Goal: Task Accomplishment & Management: Use online tool/utility

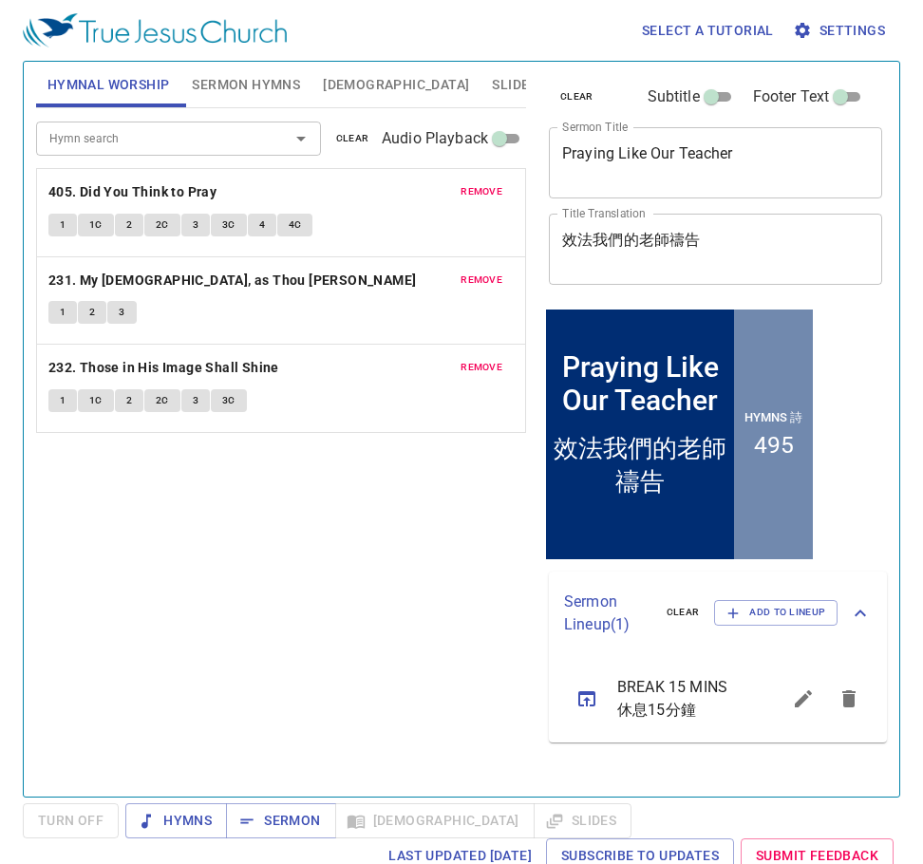
click at [265, 84] on span "Sermon Hymns" at bounding box center [246, 85] width 108 height 24
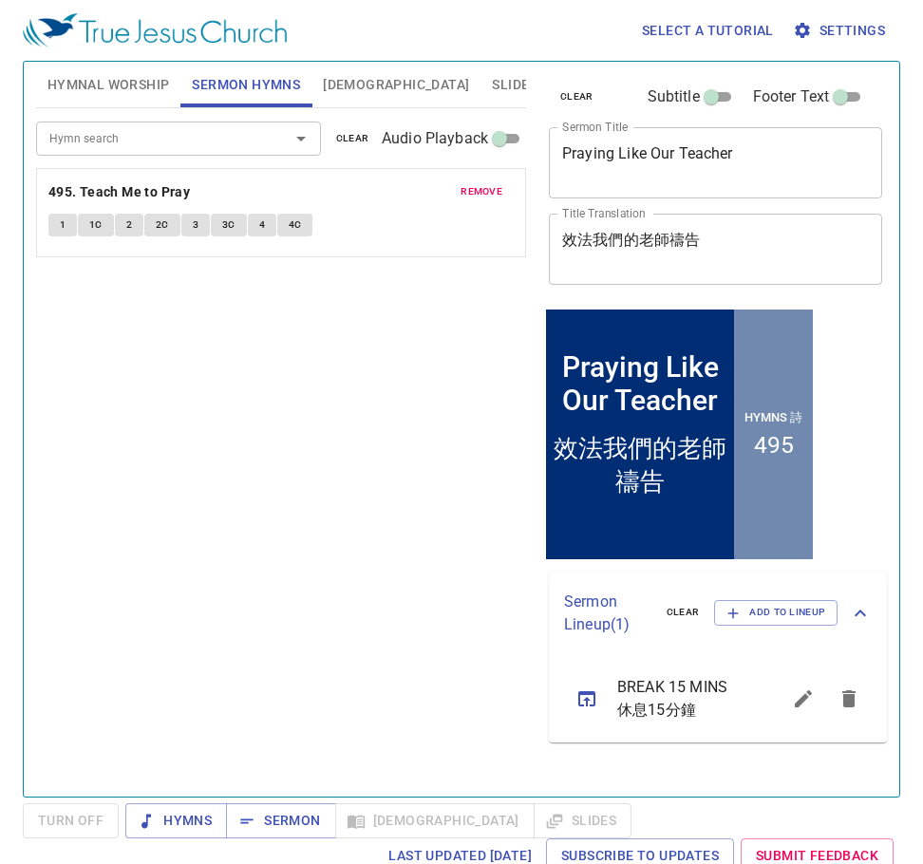
click at [487, 189] on span "remove" at bounding box center [482, 191] width 42 height 17
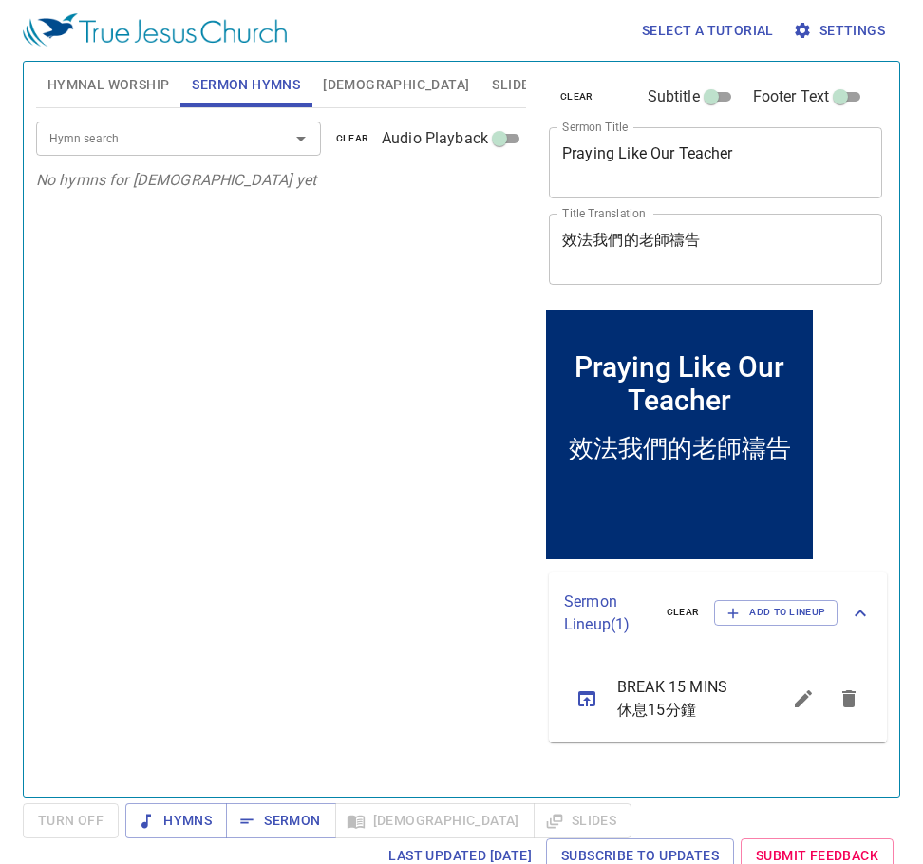
click at [229, 133] on input "Hymn search" at bounding box center [151, 138] width 218 height 22
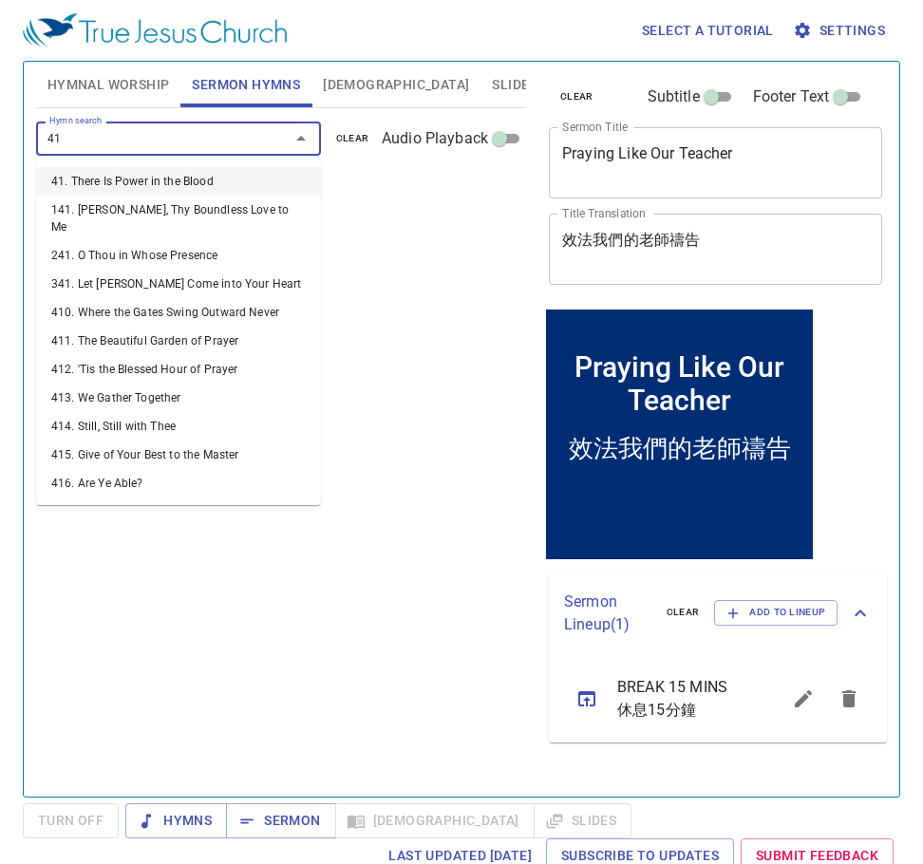
type input "416"
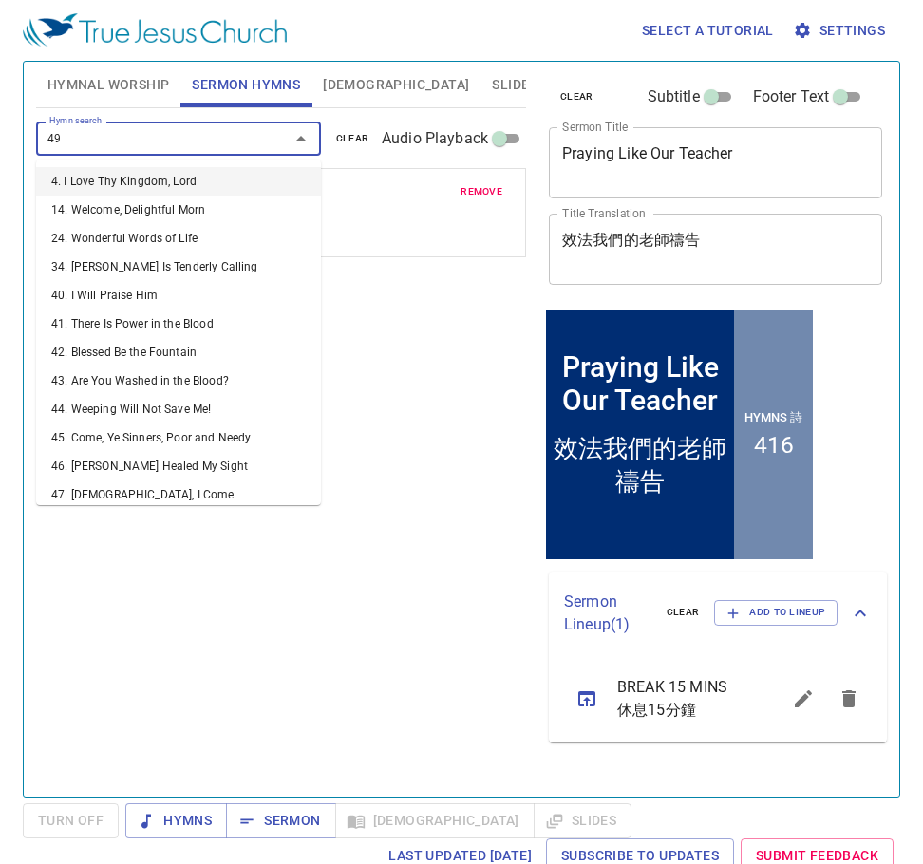
type input "498"
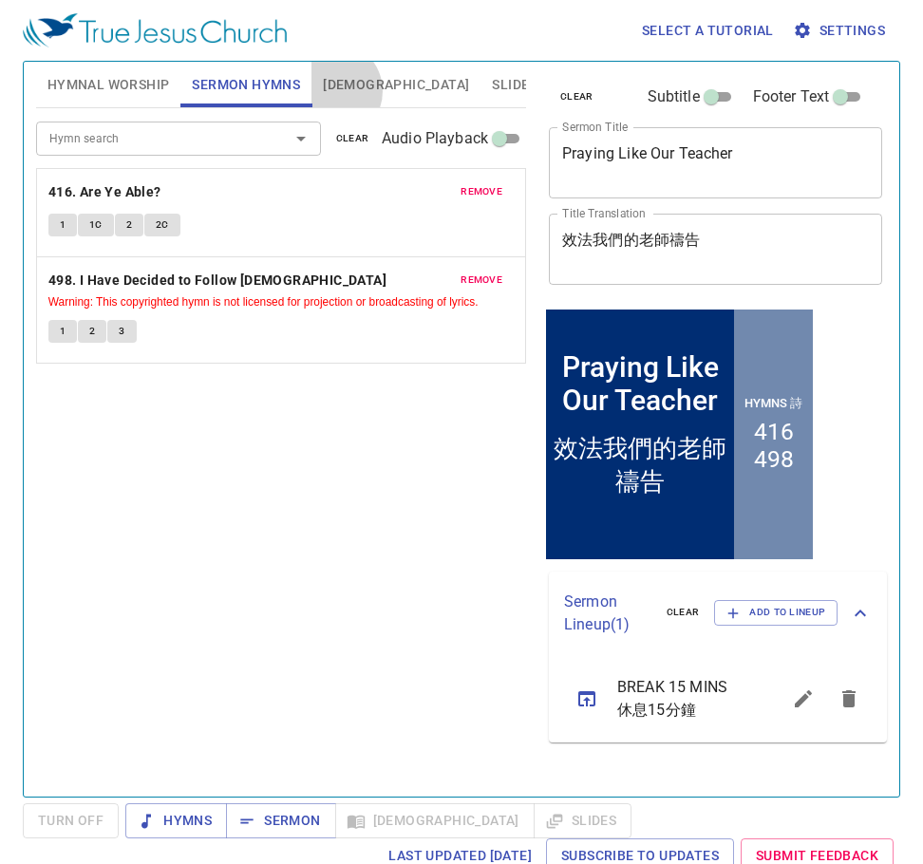
click at [332, 91] on span "[DEMOGRAPHIC_DATA]" at bounding box center [396, 85] width 146 height 24
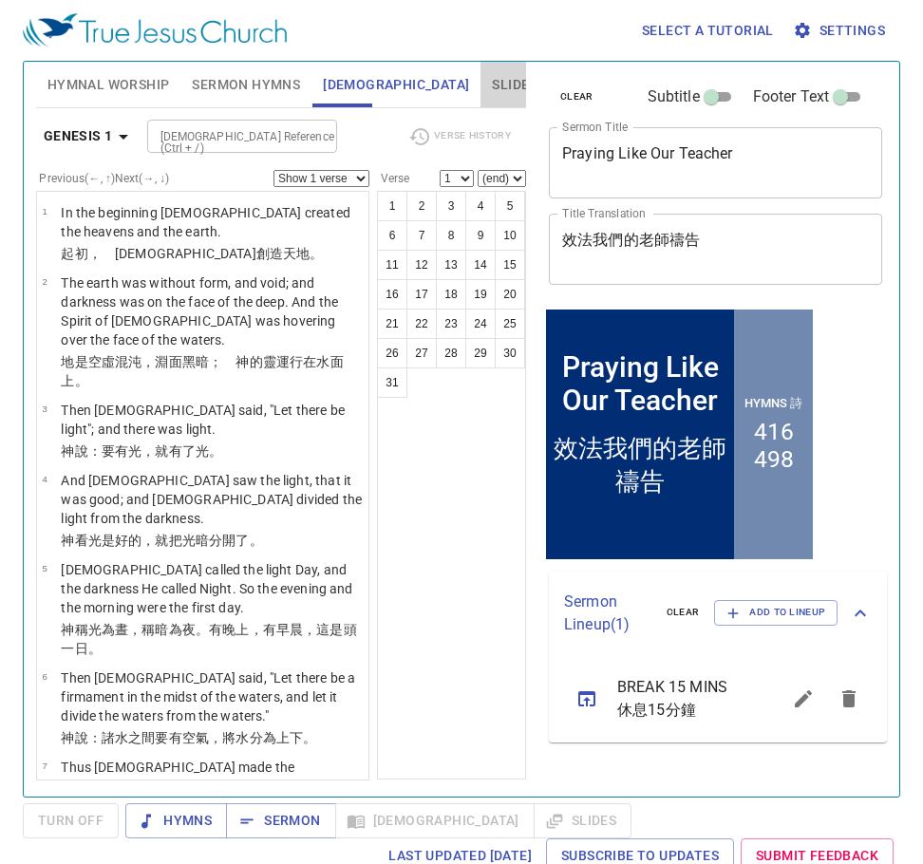
click at [492, 78] on span "Slides" at bounding box center [514, 85] width 45 height 24
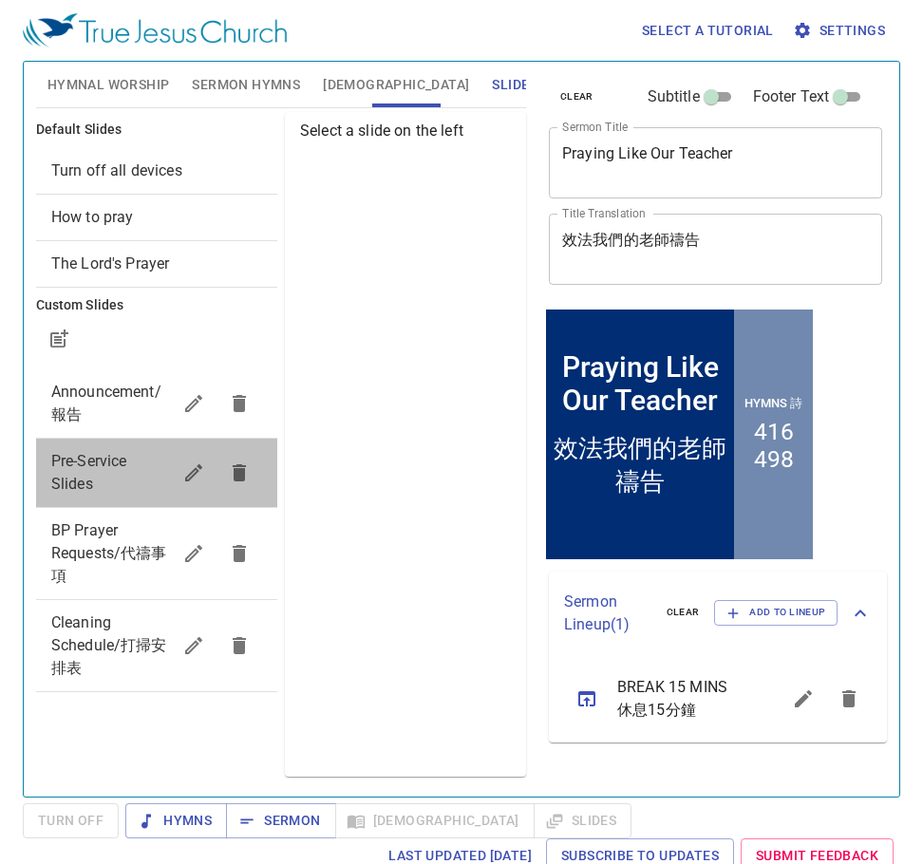
click at [102, 465] on span "Pre-Service Slides" at bounding box center [89, 472] width 76 height 41
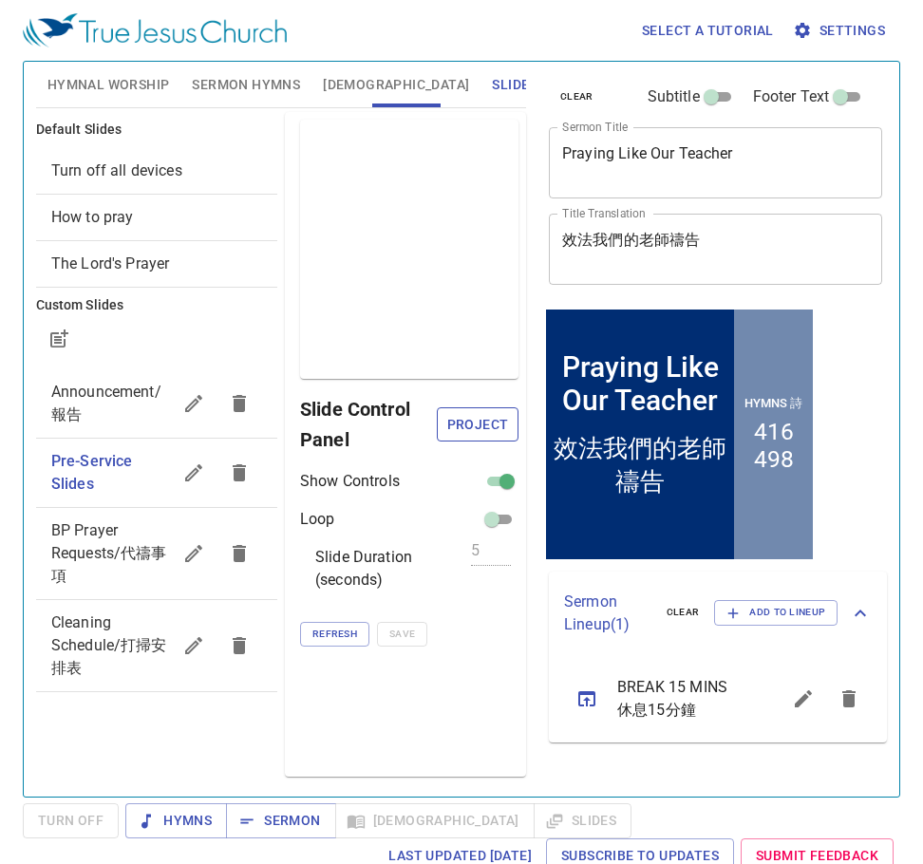
click at [482, 425] on span "Project" at bounding box center [477, 425] width 51 height 24
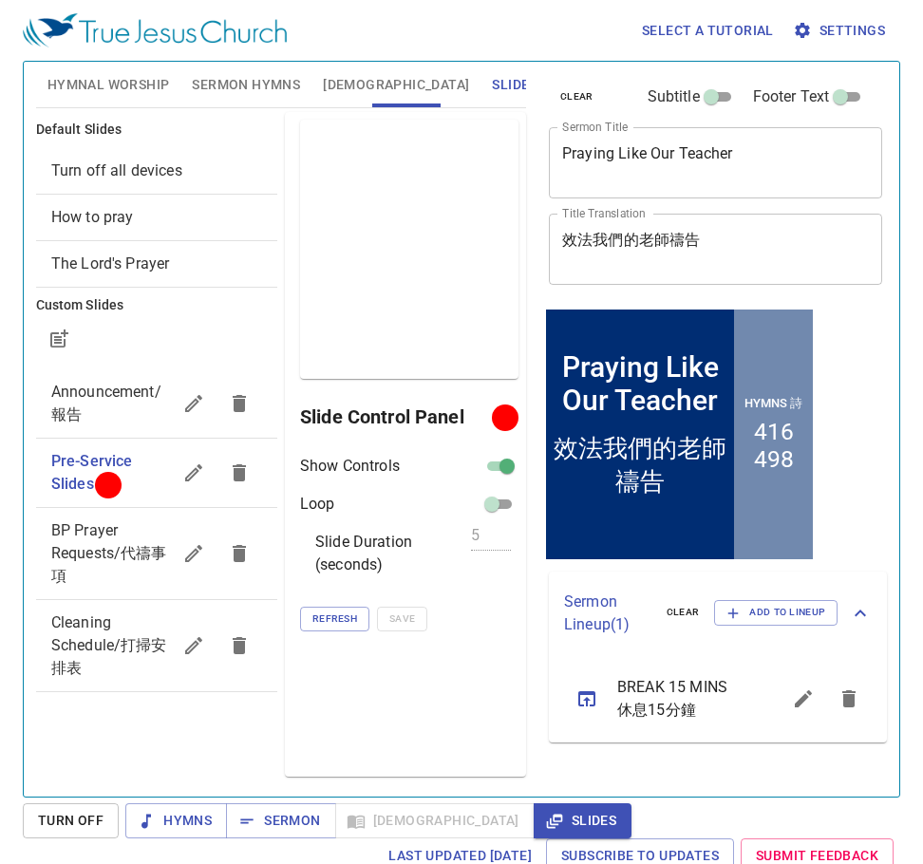
click at [630, 180] on textarea "Praying Like Our Teacher" at bounding box center [715, 162] width 307 height 36
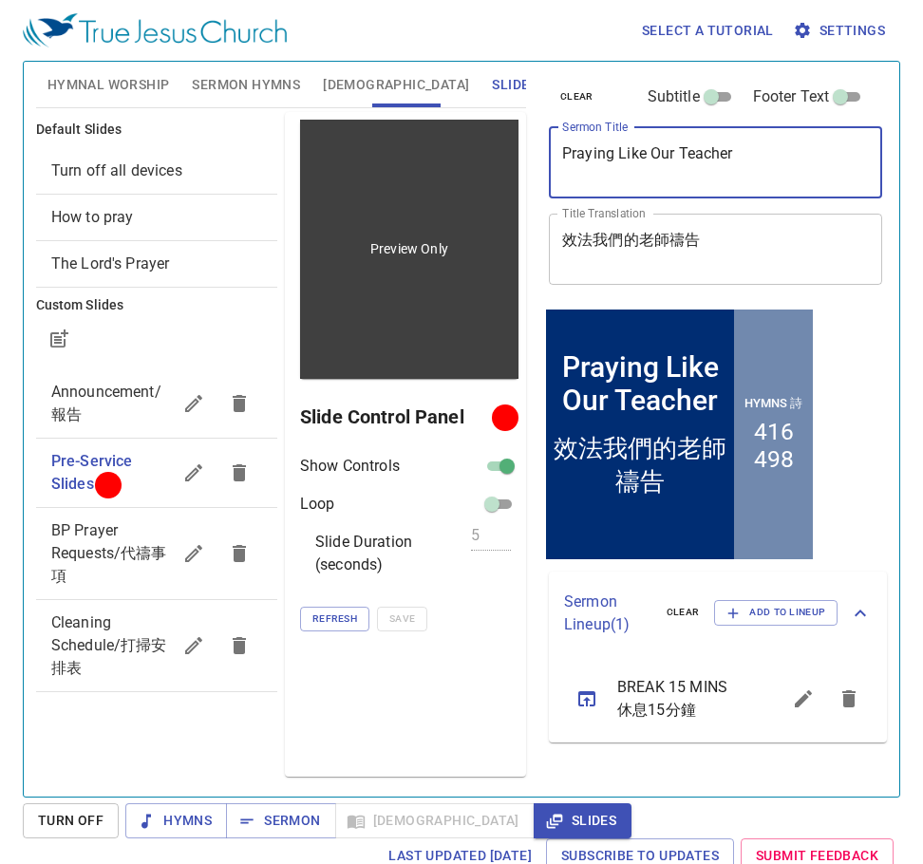
drag, startPoint x: 770, startPoint y: 152, endPoint x: 446, endPoint y: 175, distance: 325.7
click at [446, 175] on div "Hymnal Worship Sermon Hymns Bible Slides Hymn search Hymn search clear Audio Pl…" at bounding box center [461, 421] width 866 height 735
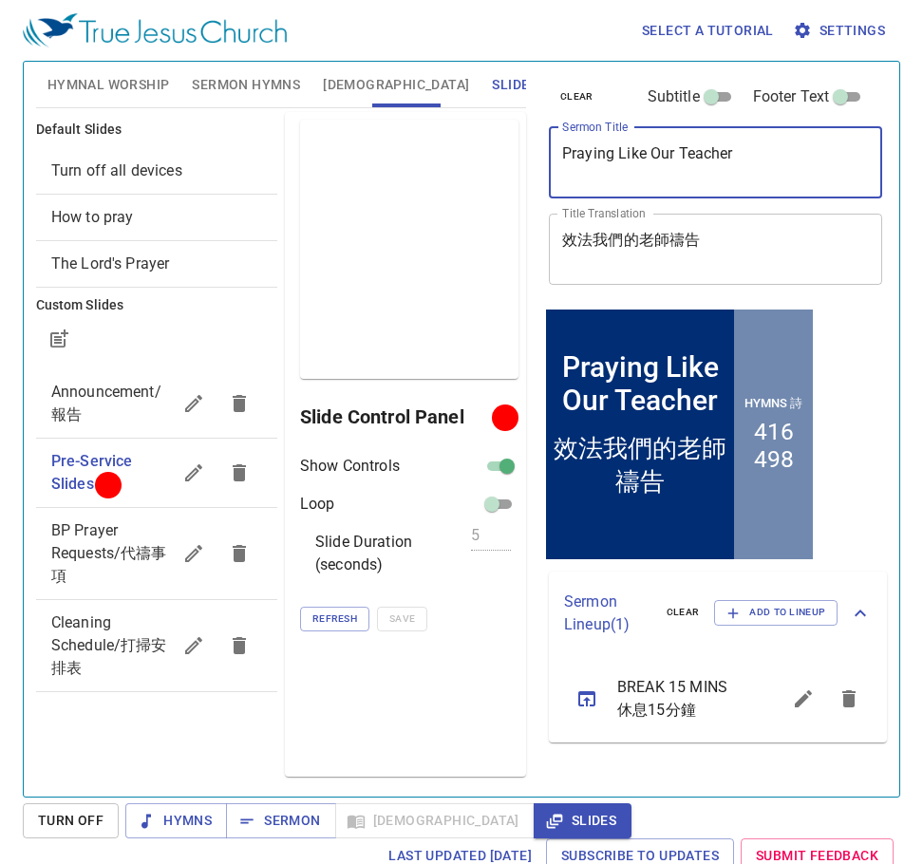
paste textarea "A Betrayer at the Lord's Table 與主同桌的賣主之人"
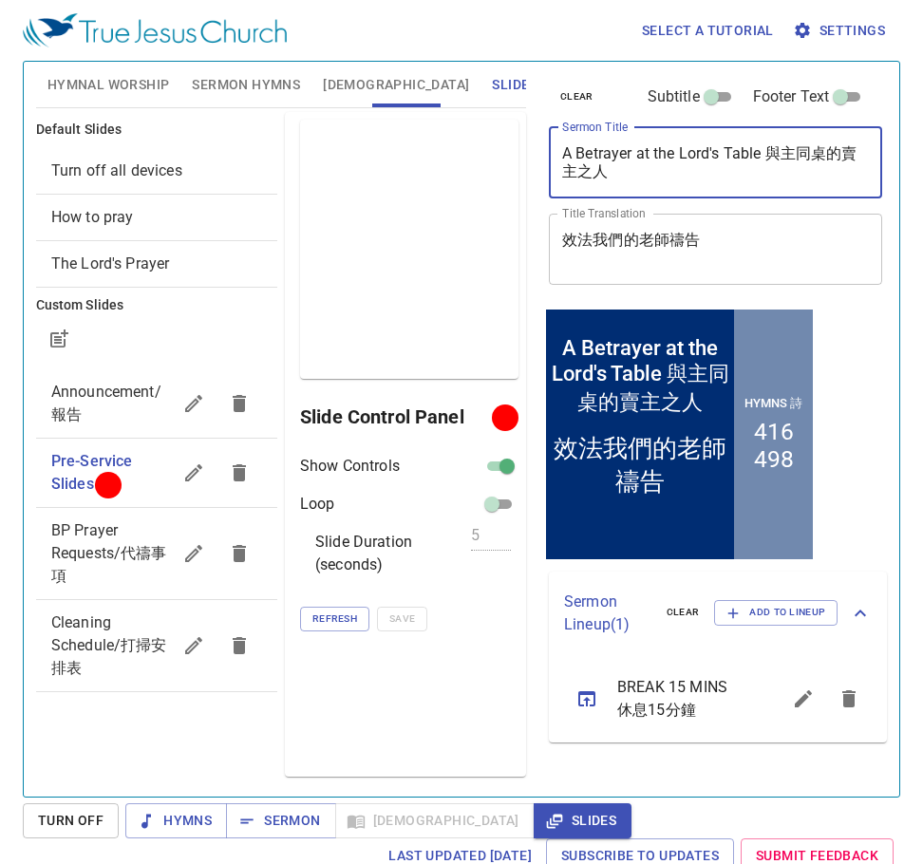
drag, startPoint x: 768, startPoint y: 155, endPoint x: 792, endPoint y: 184, distance: 37.8
click at [792, 184] on div "A Betrayer at the Lord's Table 與主同桌的賣主之人 x Sermon Title" at bounding box center [715, 162] width 333 height 71
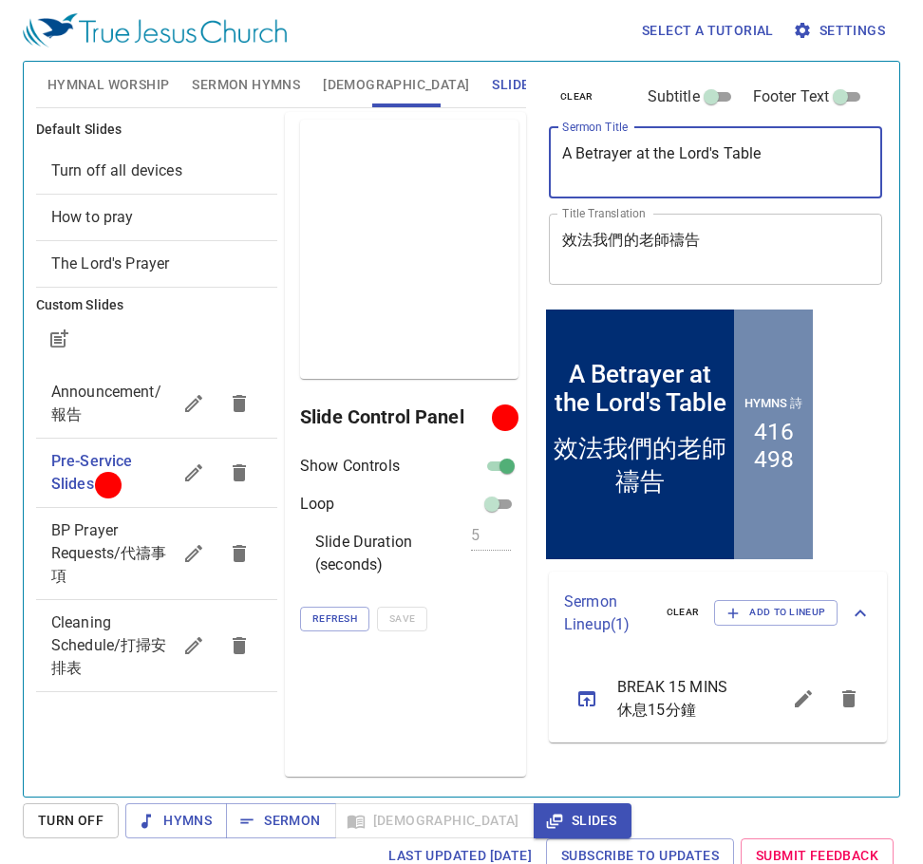
type textarea "A Betrayer at the Lord's Table"
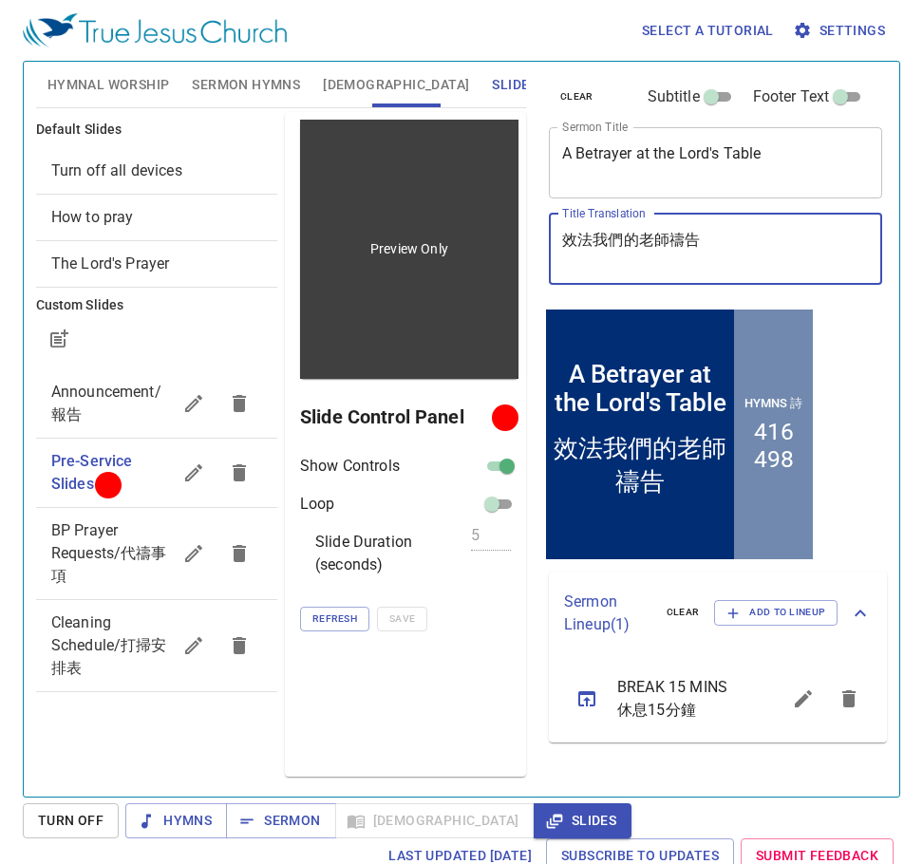
drag, startPoint x: 587, startPoint y: 251, endPoint x: 512, endPoint y: 255, distance: 75.1
click at [512, 255] on div "Hymnal Worship Sermon Hymns Bible Slides Hymn search Hymn search clear Audio Pl…" at bounding box center [461, 421] width 866 height 735
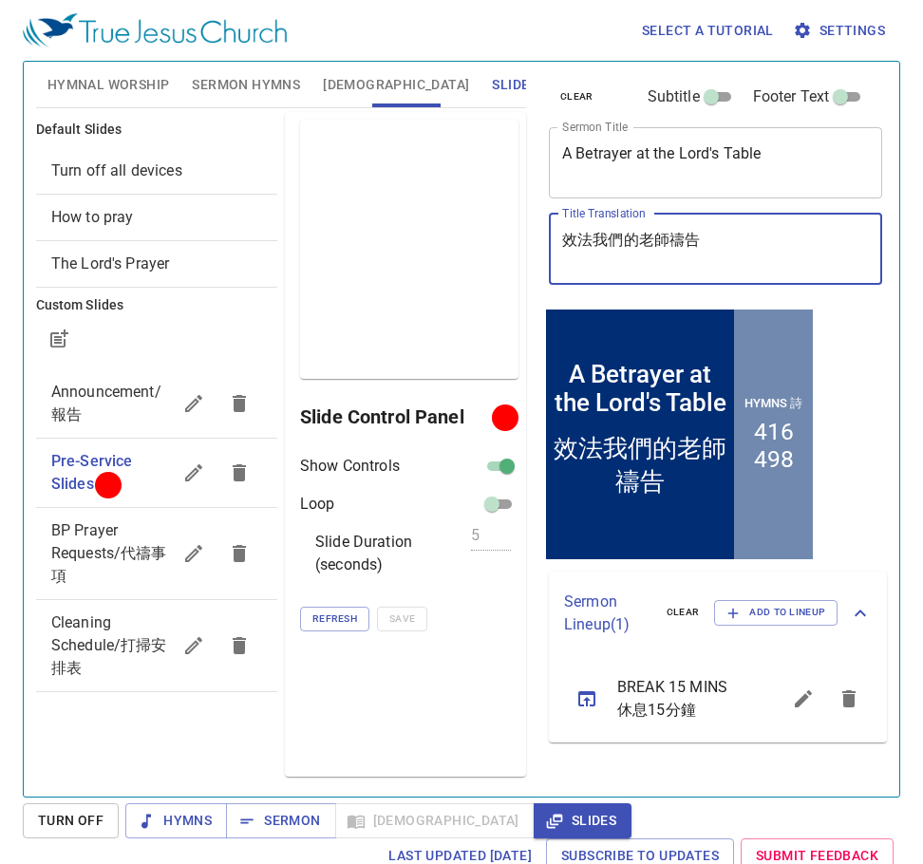
paste textarea "與主同桌的賣主之人"
type textarea "與主同桌的賣主之人"
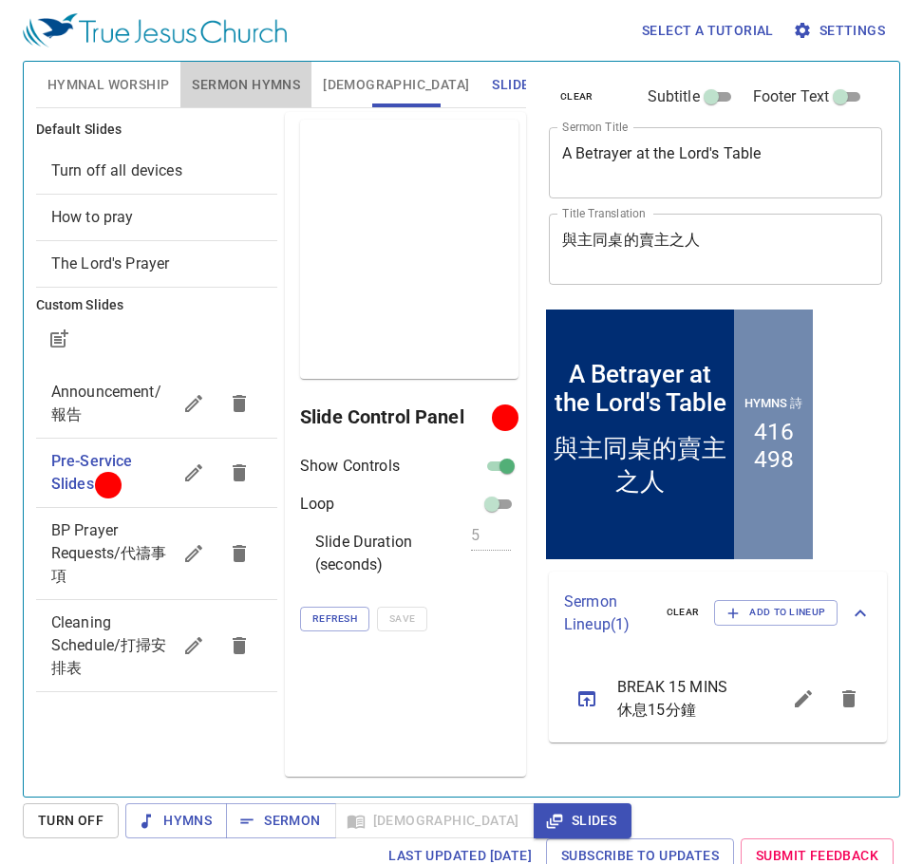
click at [219, 82] on span "Sermon Hymns" at bounding box center [246, 85] width 108 height 24
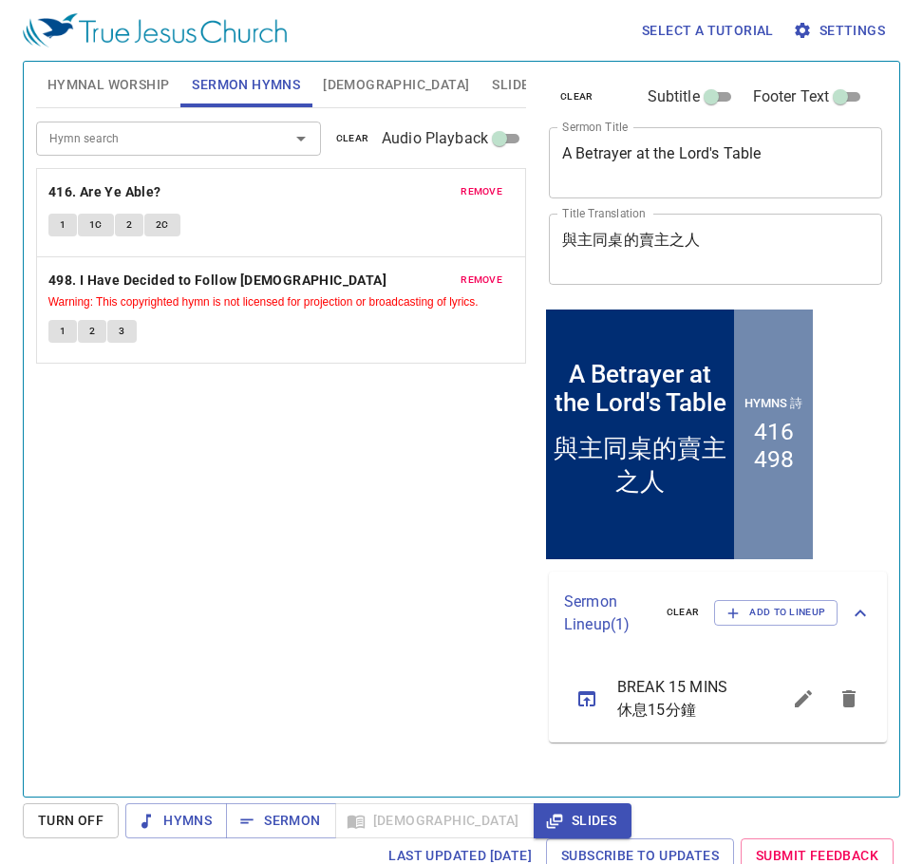
click at [117, 87] on span "Hymnal Worship" at bounding box center [108, 85] width 123 height 24
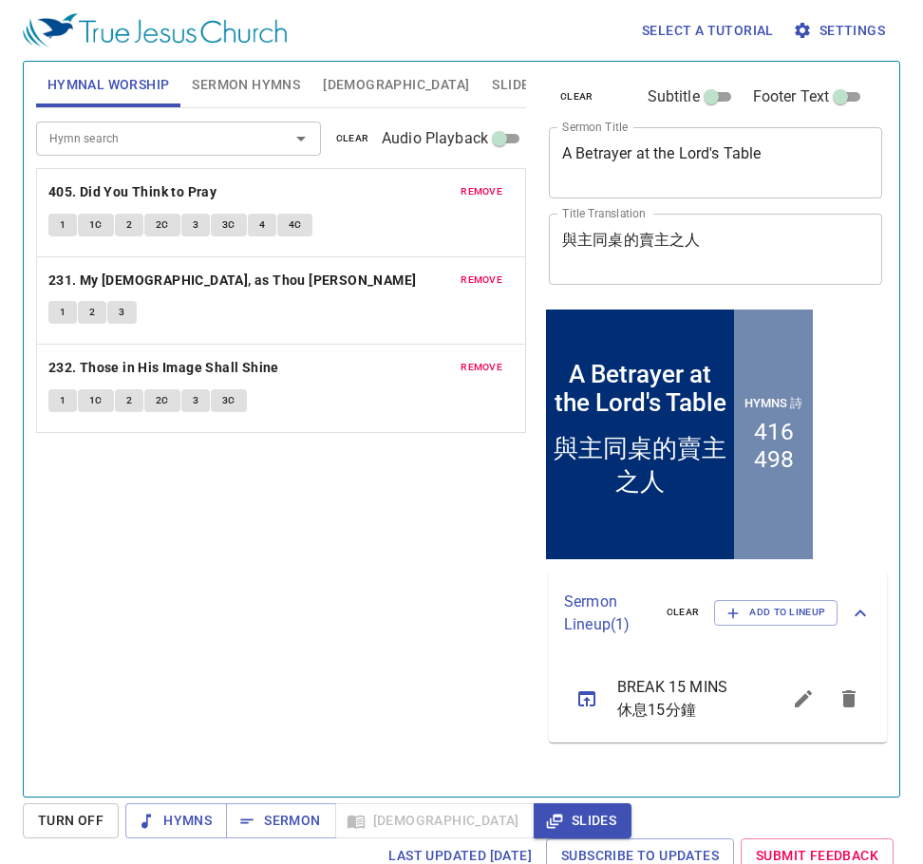
click at [469, 194] on span "remove" at bounding box center [482, 191] width 42 height 17
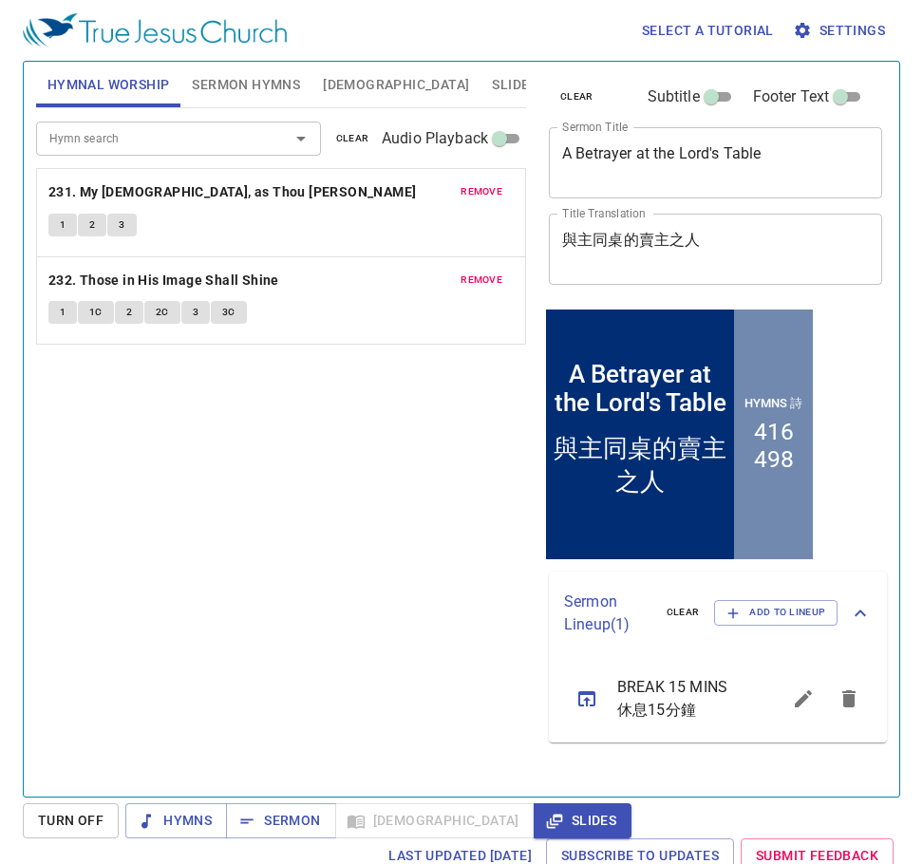
click at [469, 194] on span "remove" at bounding box center [482, 191] width 42 height 17
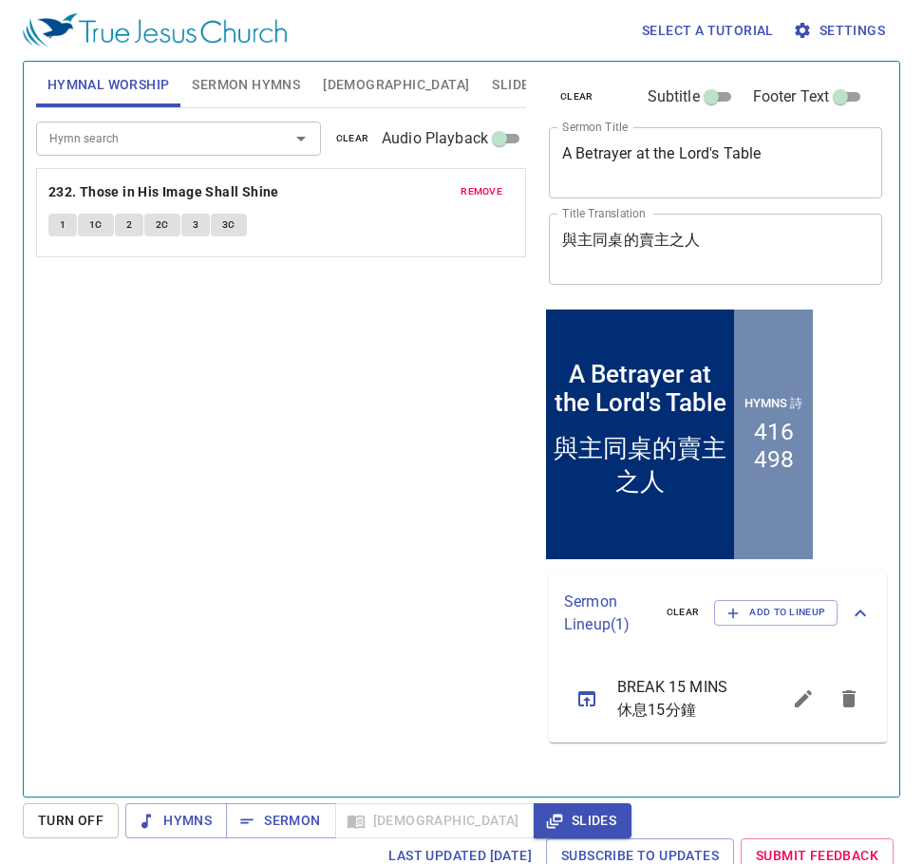
click at [357, 495] on div "Hymn search Hymn search clear Audio Playback remove 232. Those in His Image Sha…" at bounding box center [281, 444] width 490 height 673
click at [479, 197] on span "remove" at bounding box center [482, 191] width 42 height 17
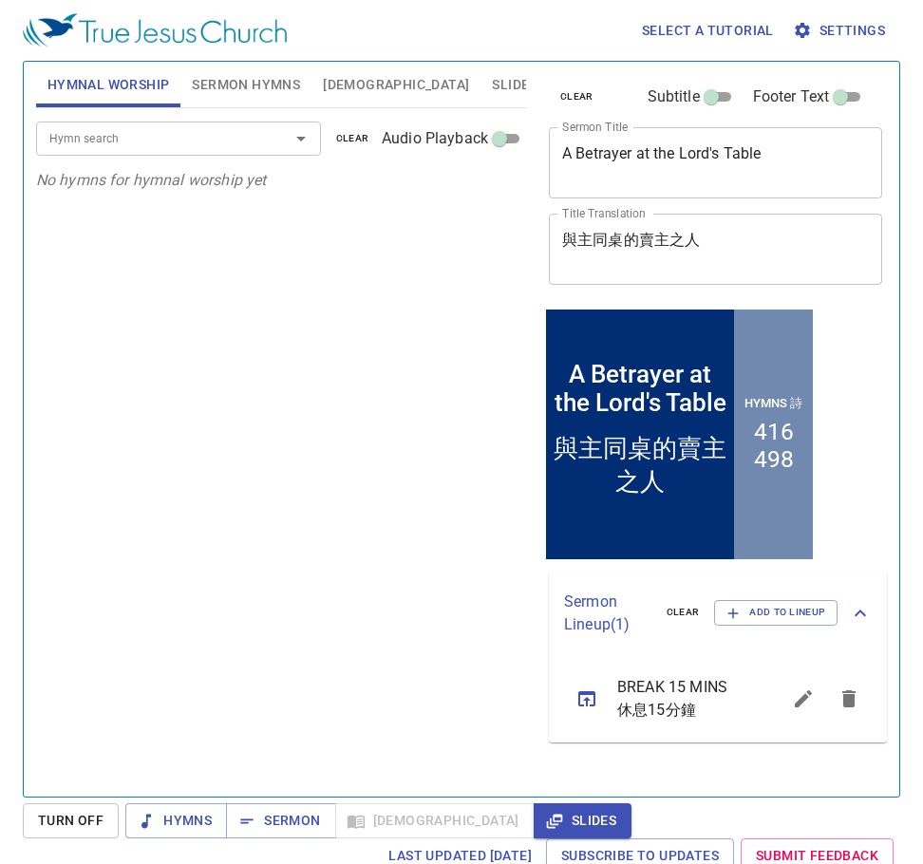
click at [209, 63] on button "Sermon Hymns" at bounding box center [245, 85] width 131 height 46
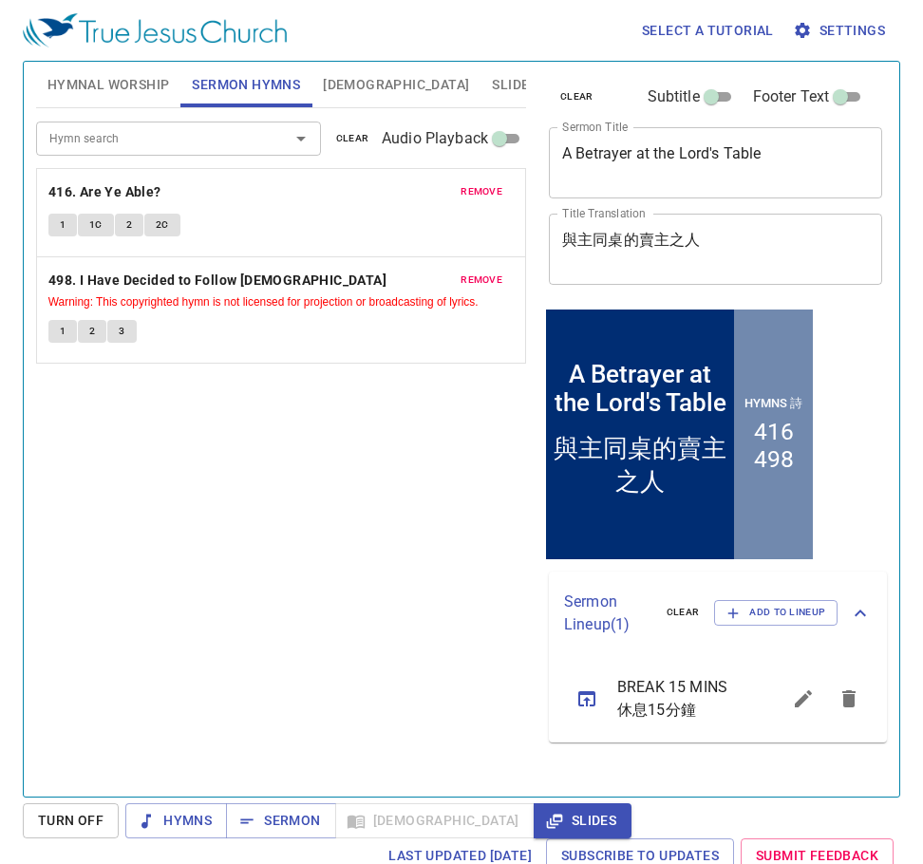
click at [88, 70] on button "Hymnal Worship" at bounding box center [108, 85] width 145 height 46
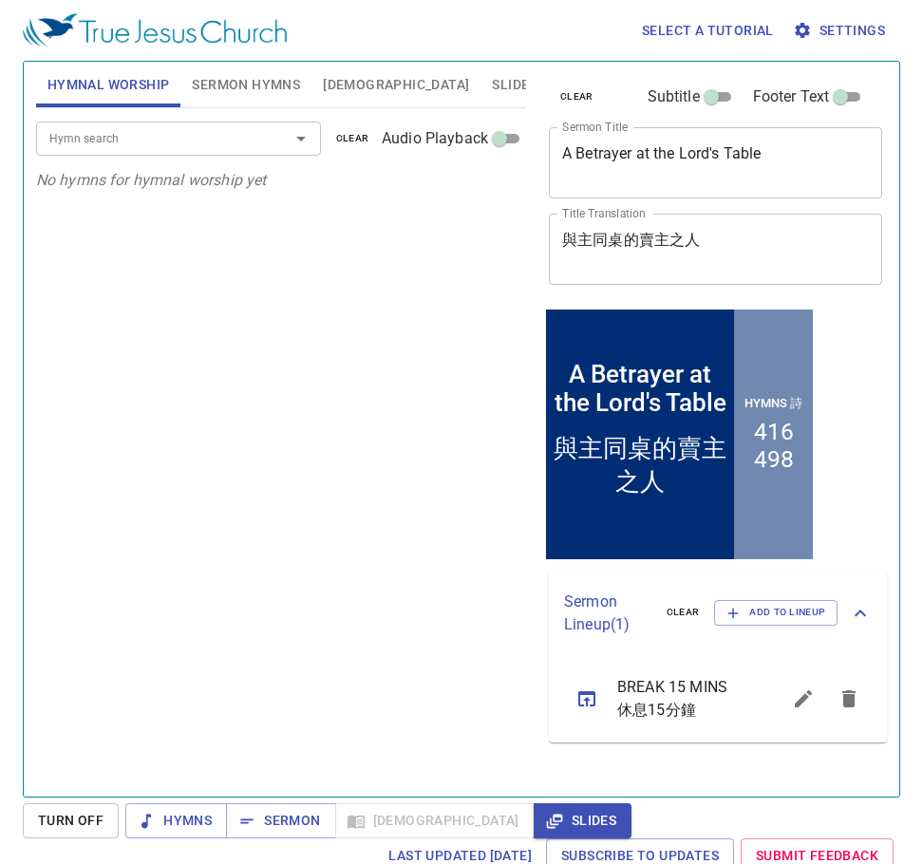
click at [119, 155] on div "Hymn search" at bounding box center [178, 138] width 285 height 33
click at [55, 93] on span "Hymnal Worship" at bounding box center [108, 85] width 123 height 24
click at [77, 93] on span "Hymnal Worship" at bounding box center [108, 85] width 123 height 24
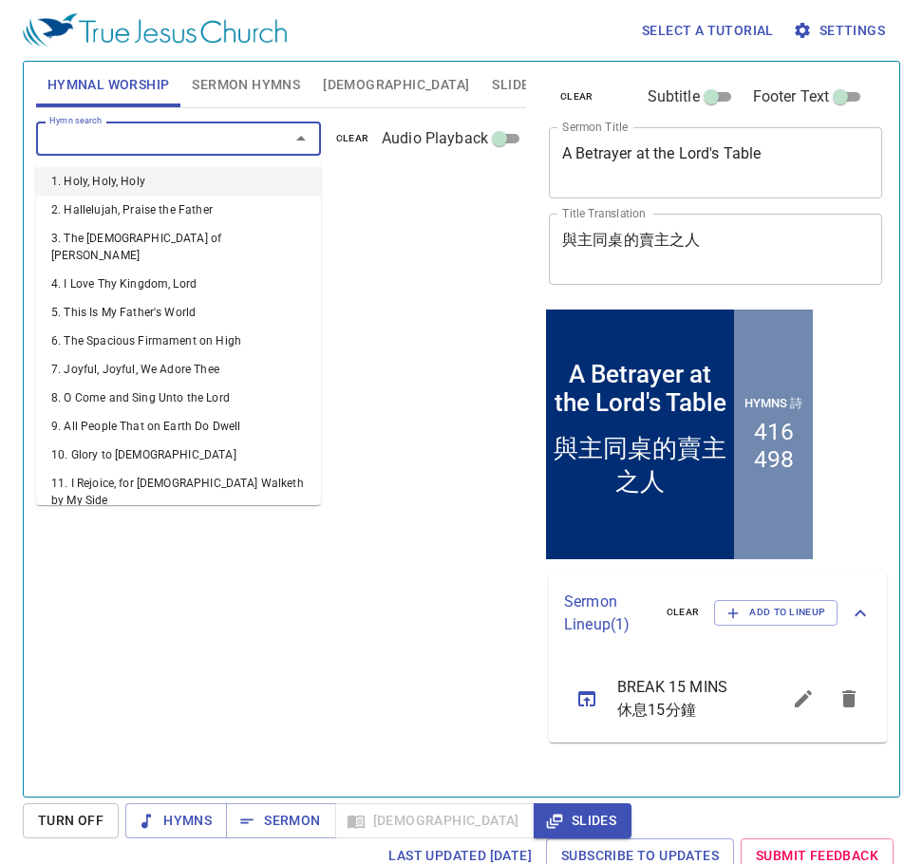
click at [134, 142] on input "Hymn search" at bounding box center [151, 138] width 218 height 22
click at [142, 130] on input "Hymn search" at bounding box center [151, 138] width 218 height 22
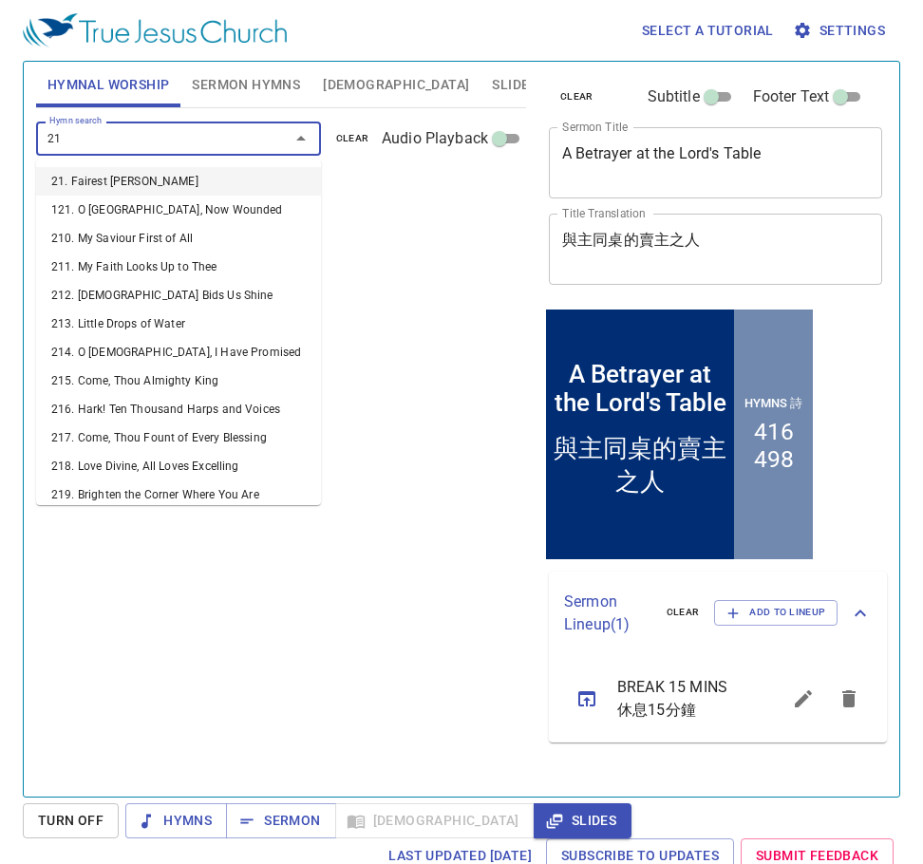
type input "211"
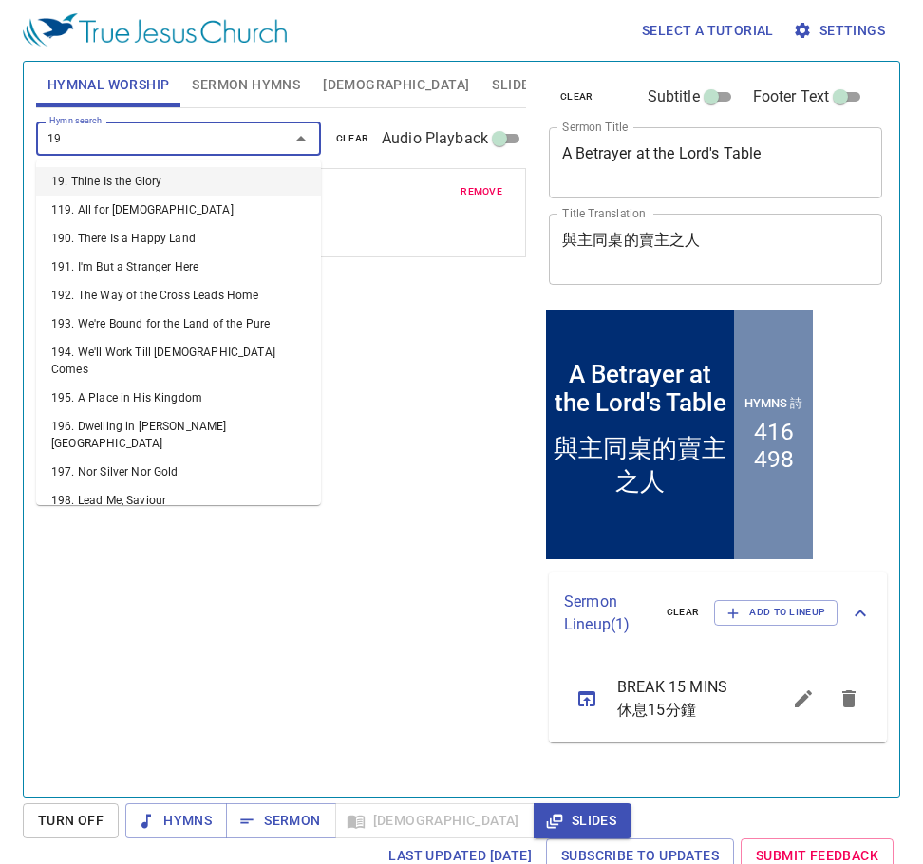
type input "192"
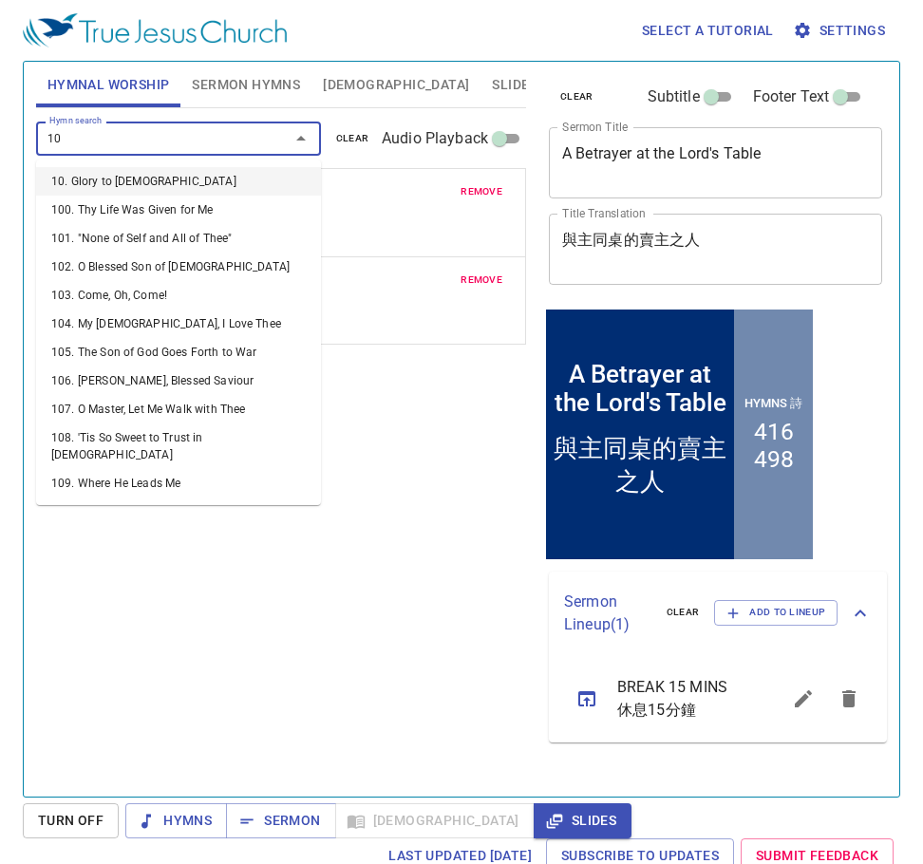
type input "107"
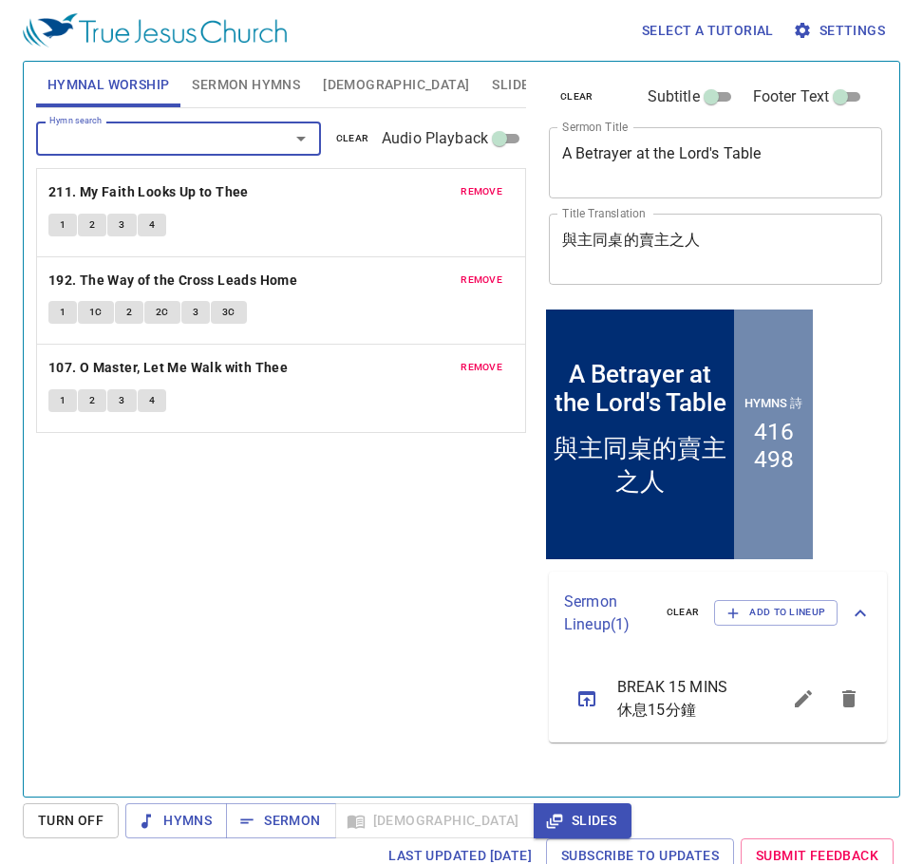
click at [252, 93] on span "Sermon Hymns" at bounding box center [246, 85] width 108 height 24
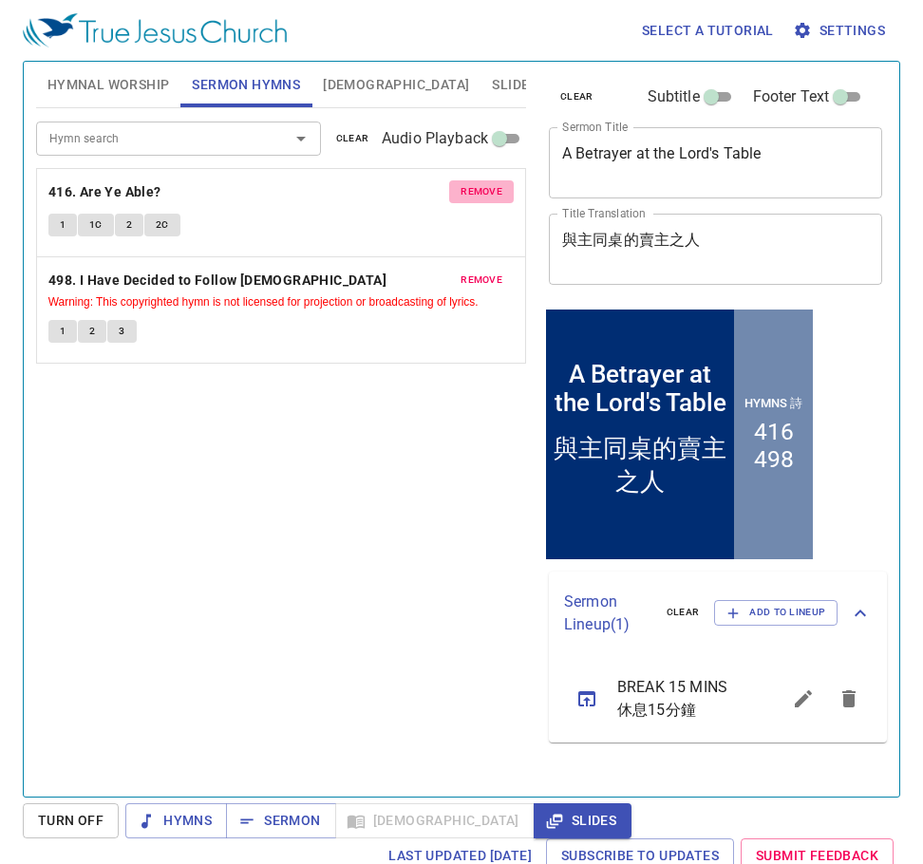
click at [483, 190] on span "remove" at bounding box center [482, 191] width 42 height 17
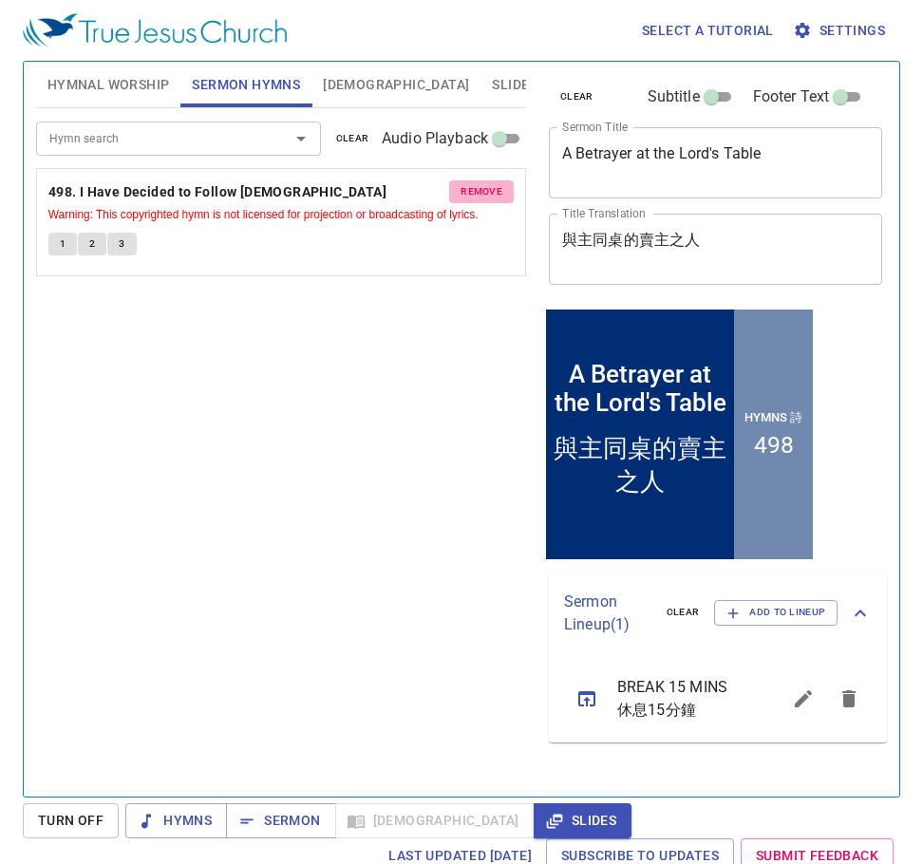
click at [491, 182] on button "remove" at bounding box center [481, 191] width 65 height 23
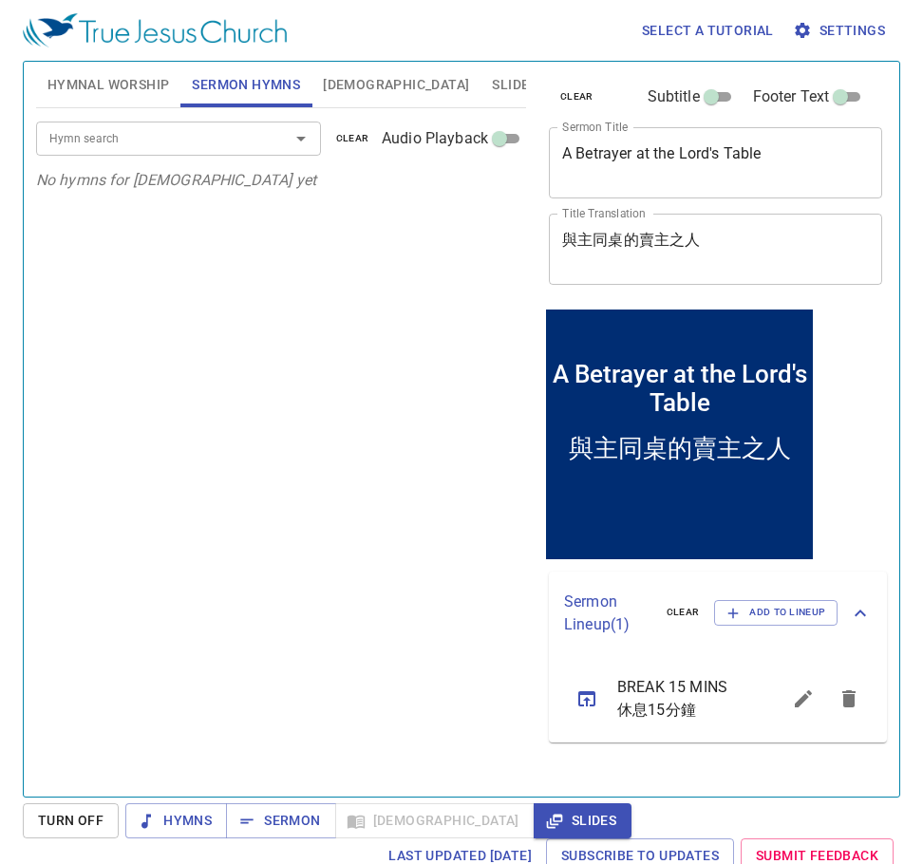
click at [201, 142] on input "Hymn search" at bounding box center [151, 138] width 218 height 22
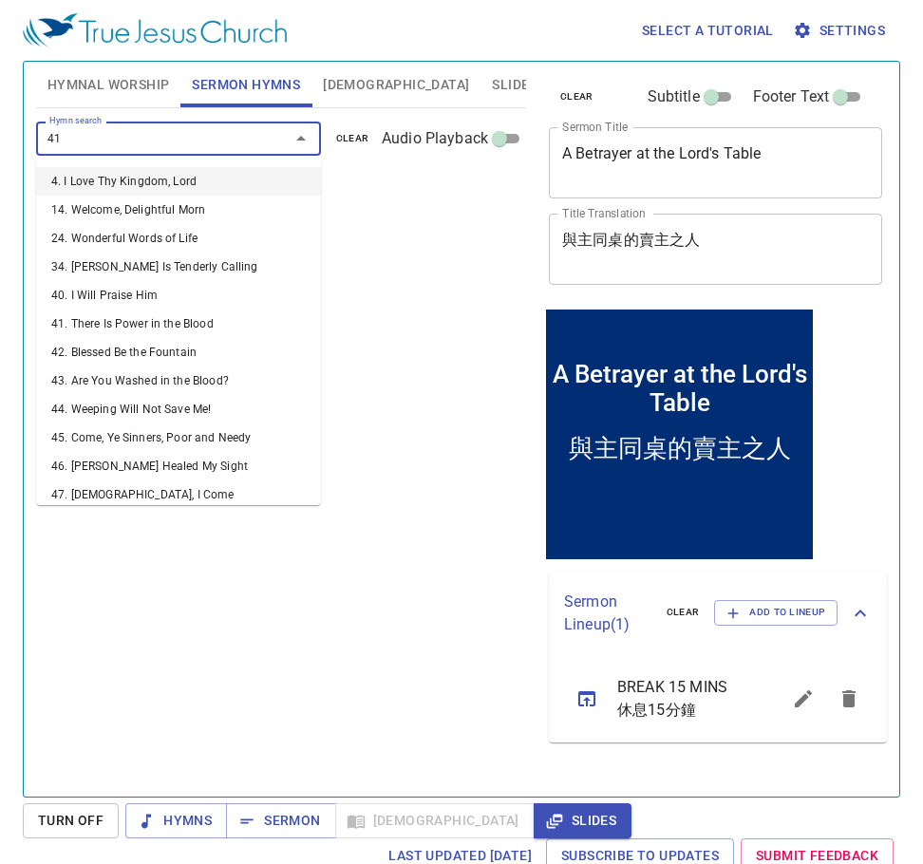
type input "416"
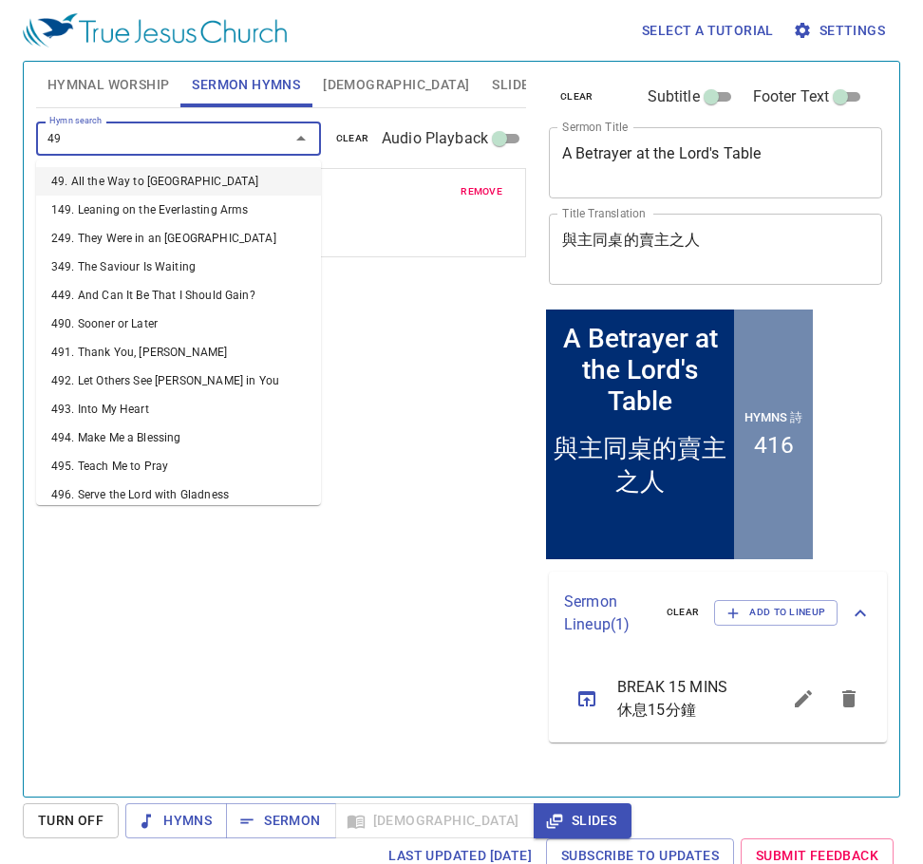
type input "498"
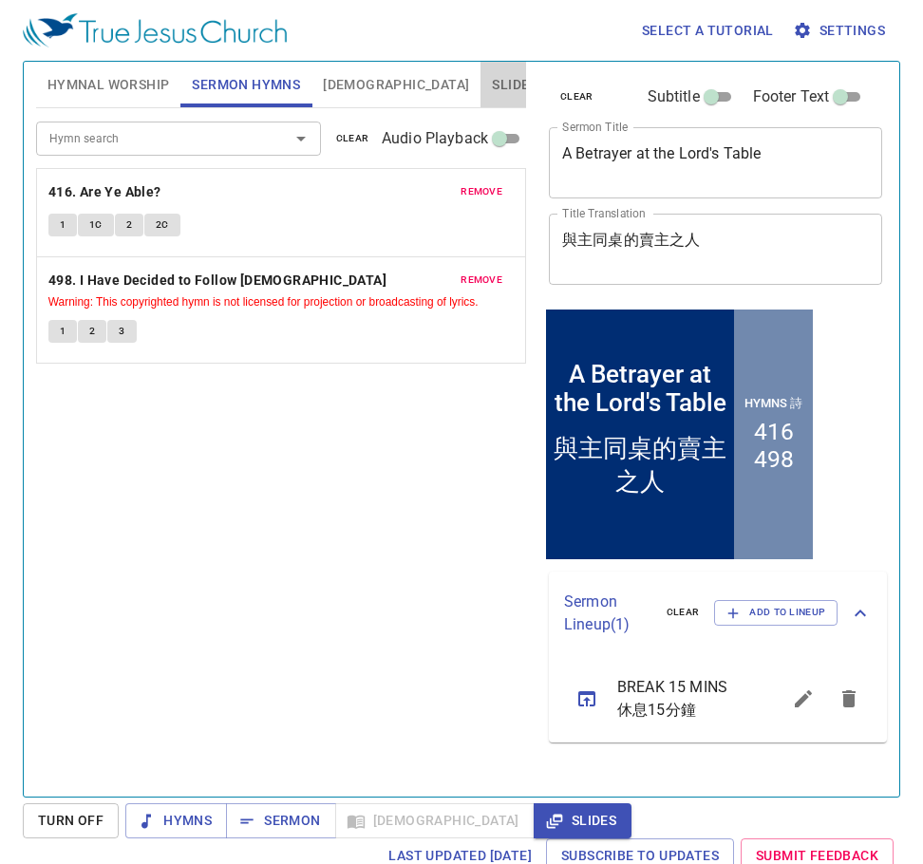
click at [492, 90] on span "Slides" at bounding box center [514, 85] width 45 height 24
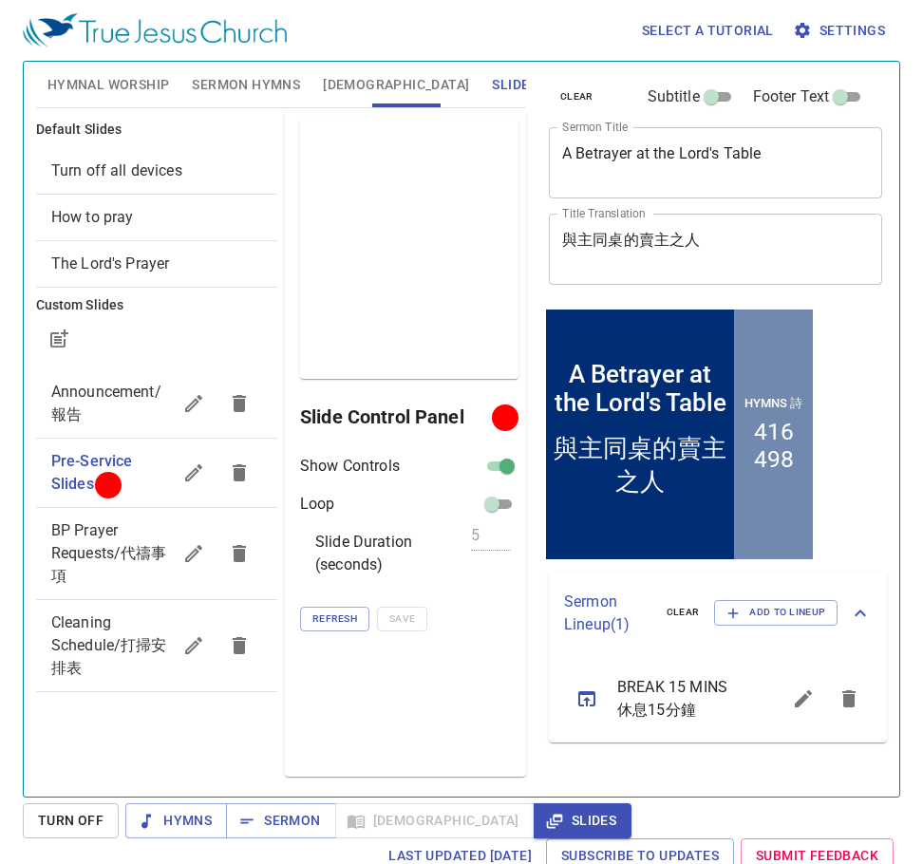
click at [123, 696] on ul "Announcement/報告 Pre-Service Slides BP Prayer Requests/代禱事項 Cleaning Schedule/打掃…" at bounding box center [156, 531] width 241 height 338
click at [114, 229] on div "How to pray" at bounding box center [156, 218] width 241 height 46
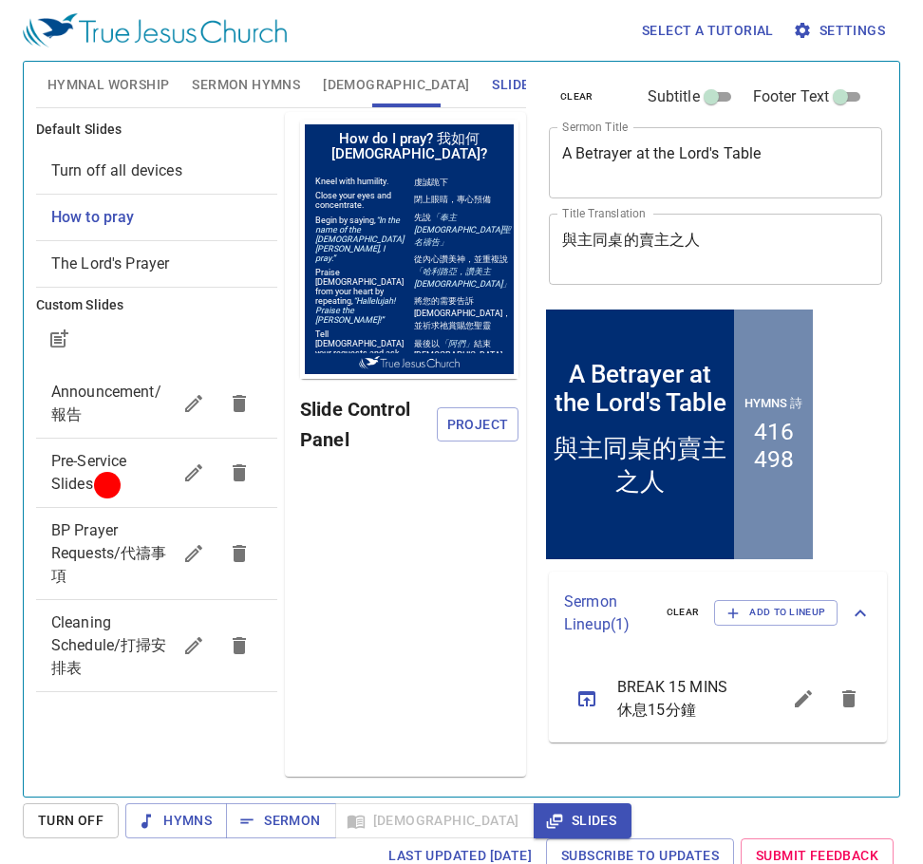
click at [454, 418] on span "Project" at bounding box center [477, 425] width 51 height 24
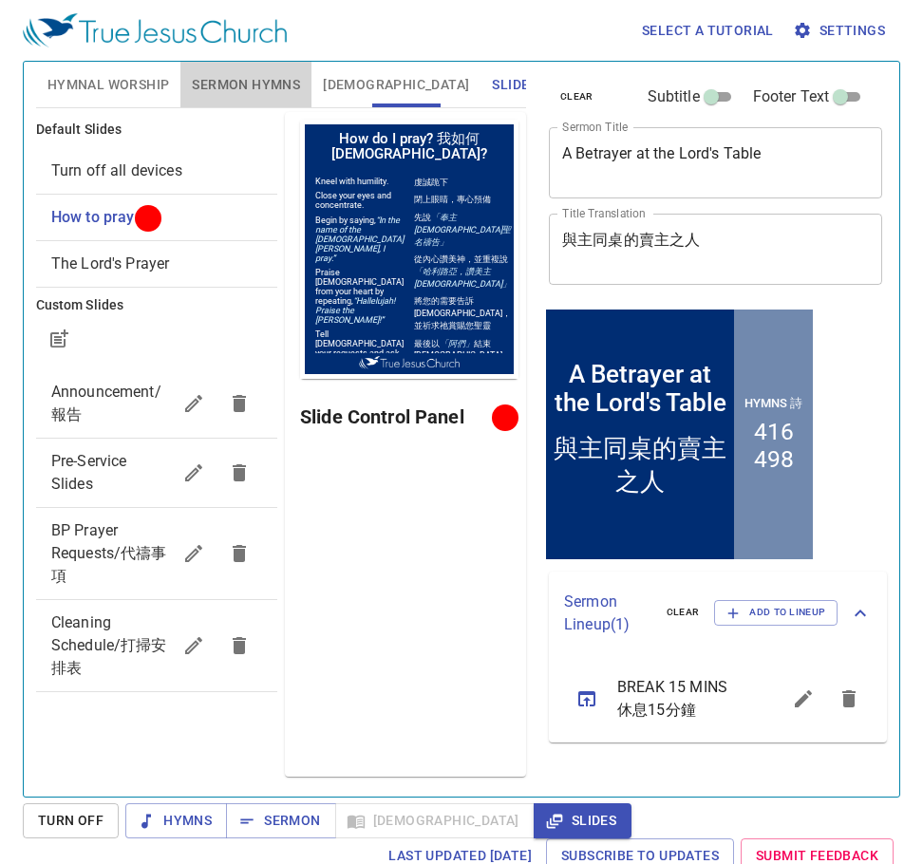
click at [229, 80] on span "Sermon Hymns" at bounding box center [246, 85] width 108 height 24
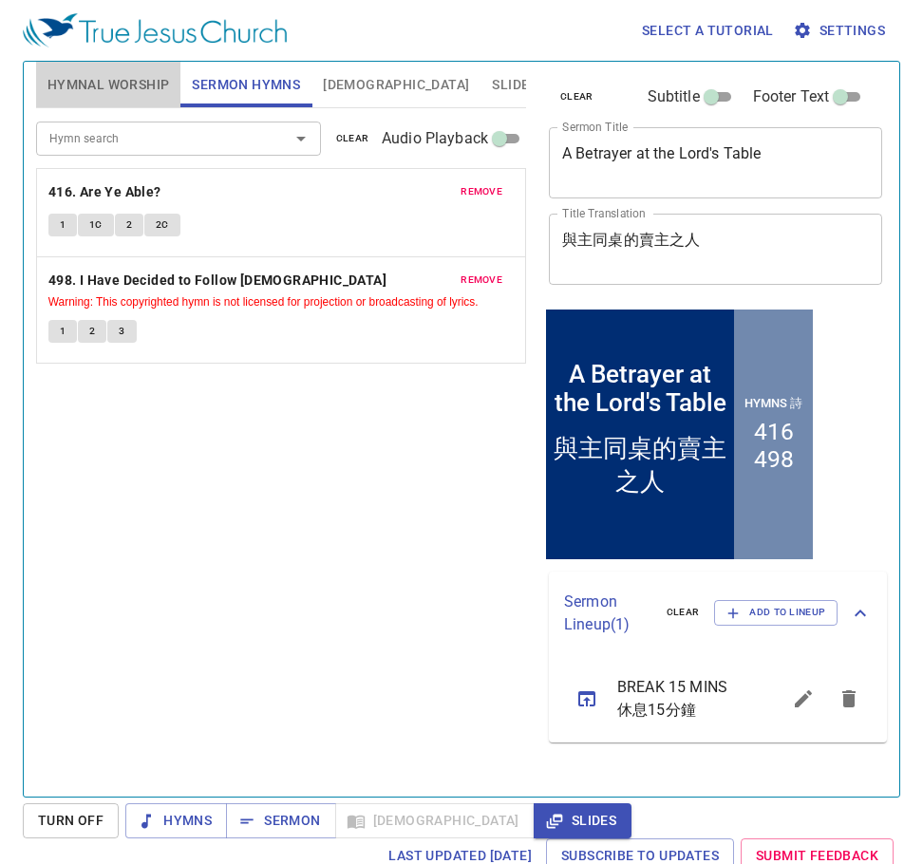
click at [72, 81] on span "Hymnal Worship" at bounding box center [108, 85] width 123 height 24
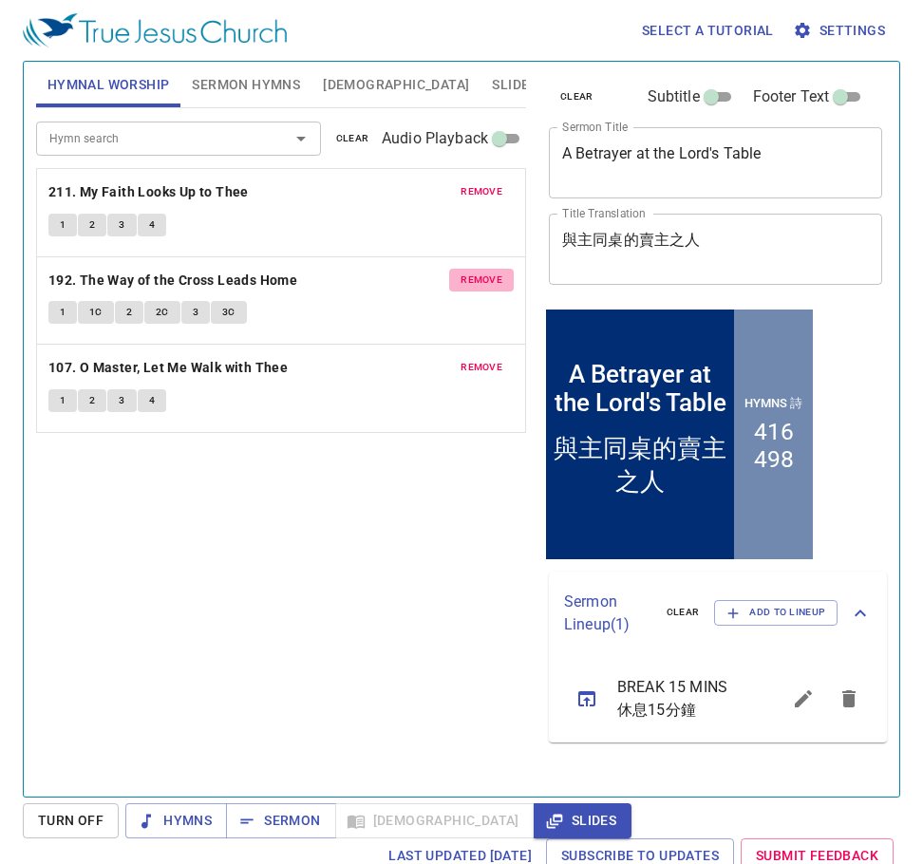
click at [491, 286] on span "remove" at bounding box center [482, 280] width 42 height 17
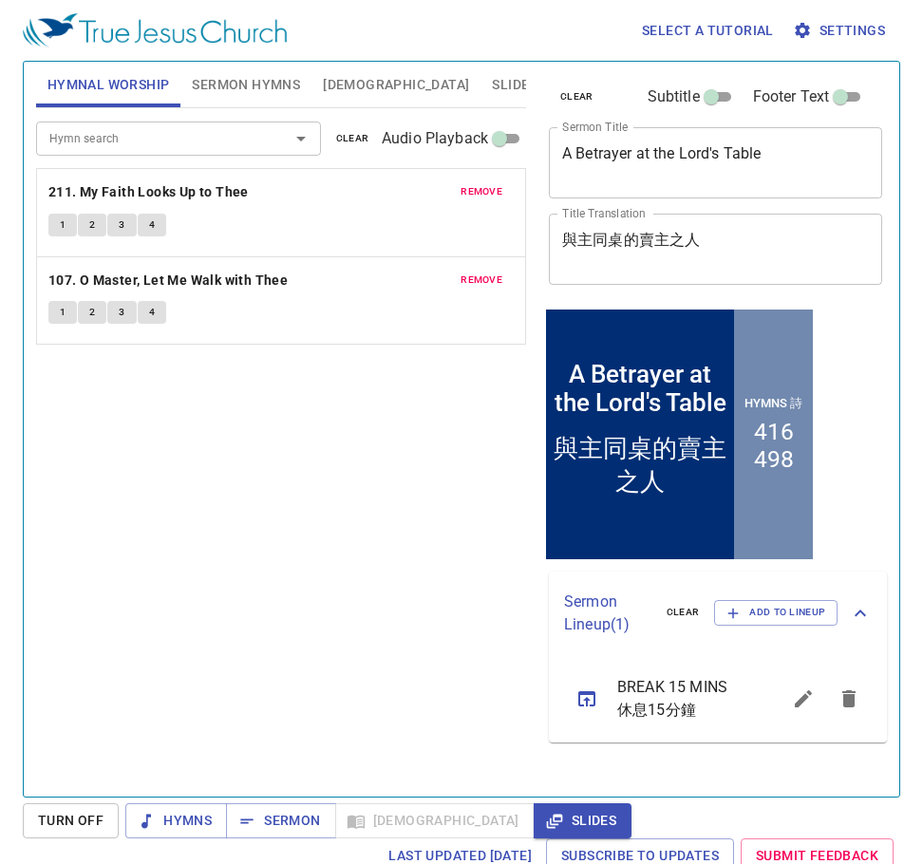
click at [476, 276] on span "remove" at bounding box center [482, 280] width 42 height 17
click at [486, 190] on span "remove" at bounding box center [482, 191] width 42 height 17
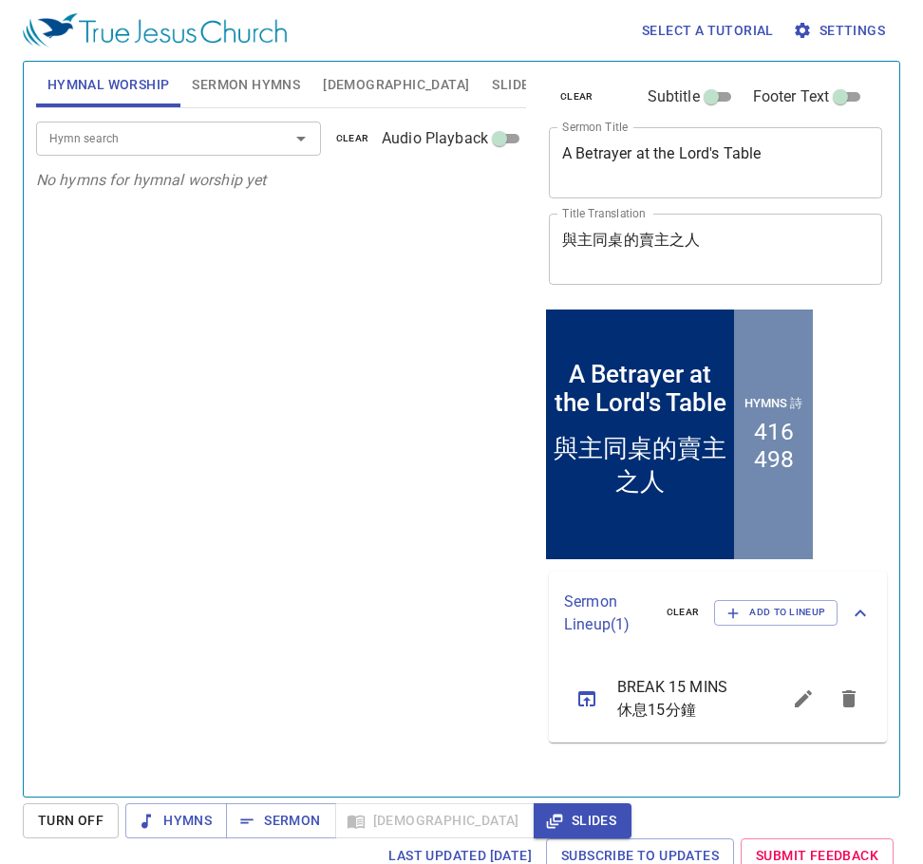
click at [168, 143] on input "Hymn search" at bounding box center [151, 138] width 218 height 22
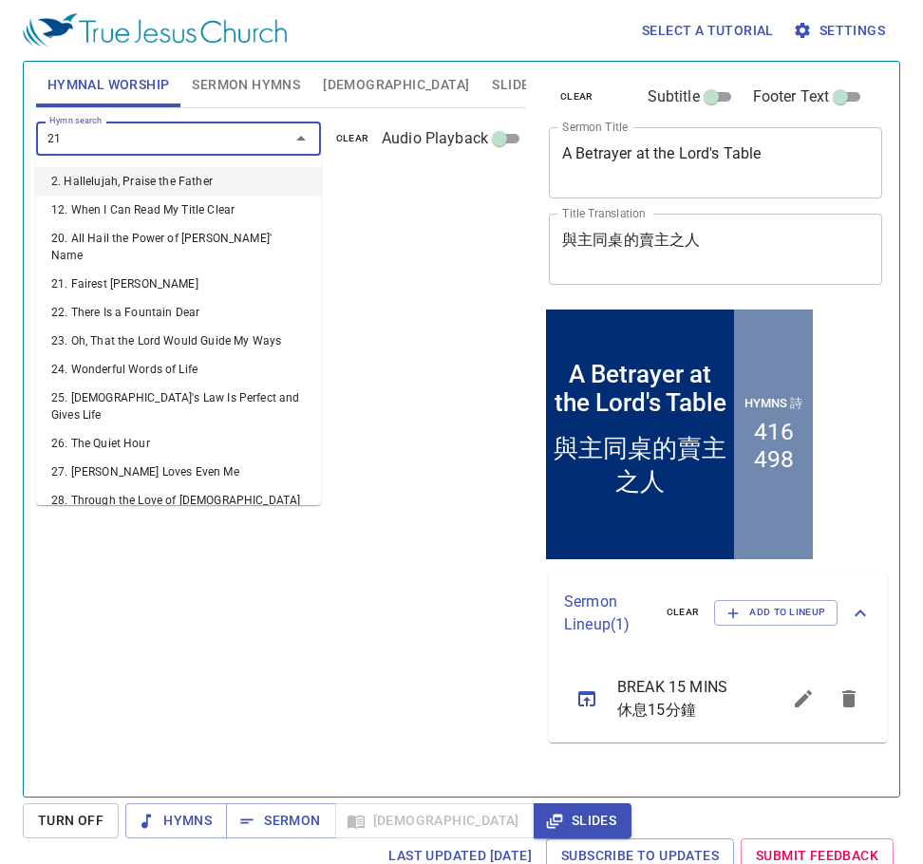
type input "211"
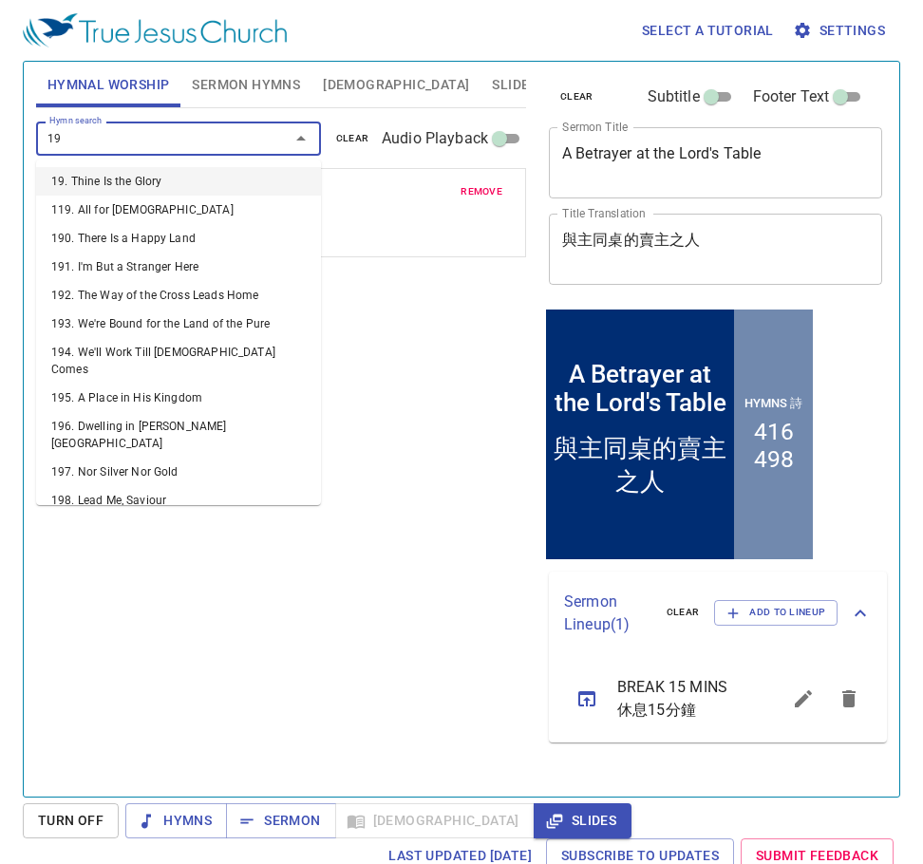
type input "195"
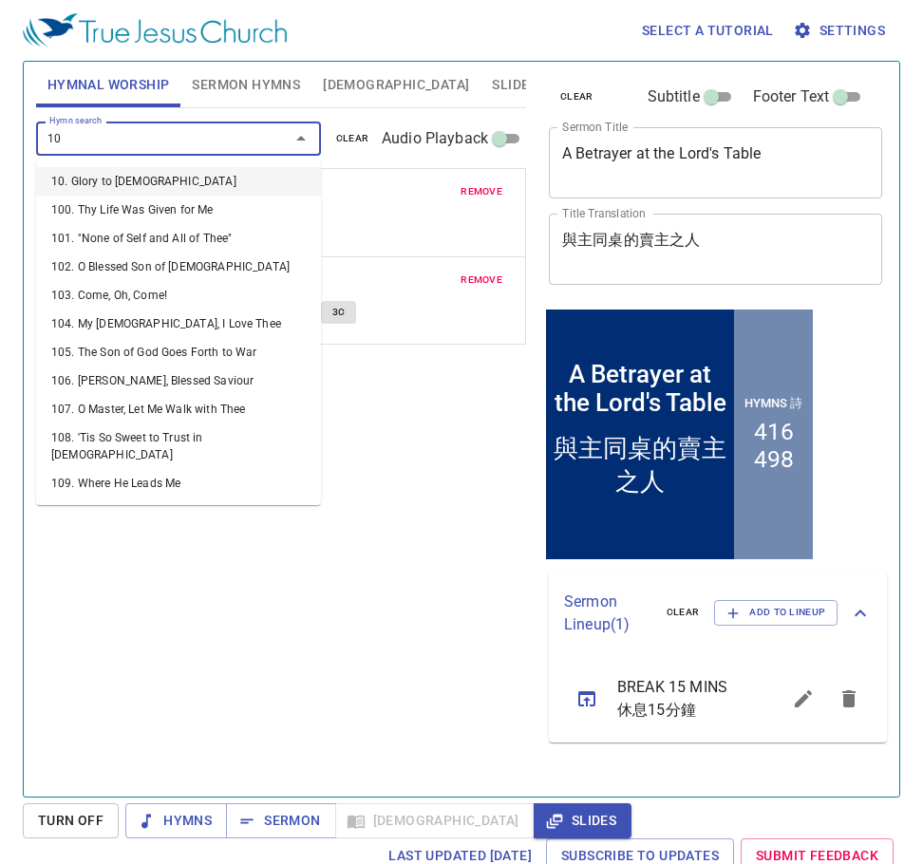
type input "107"
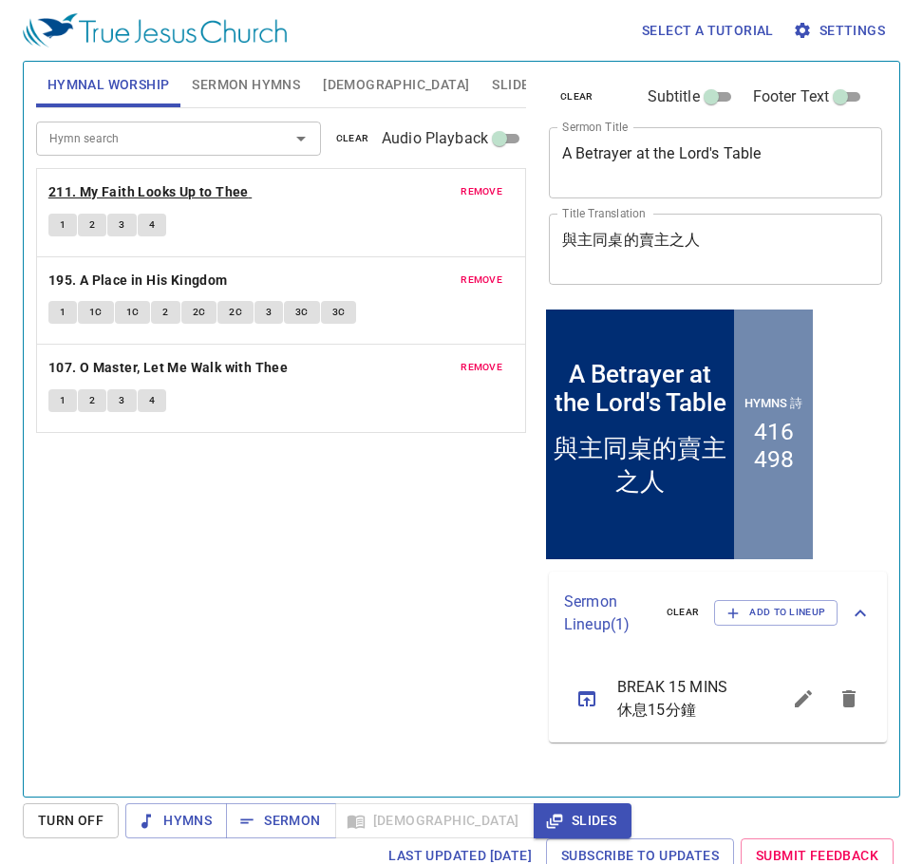
click at [195, 191] on b "211. My Faith Looks Up to Thee" at bounding box center [148, 192] width 200 height 24
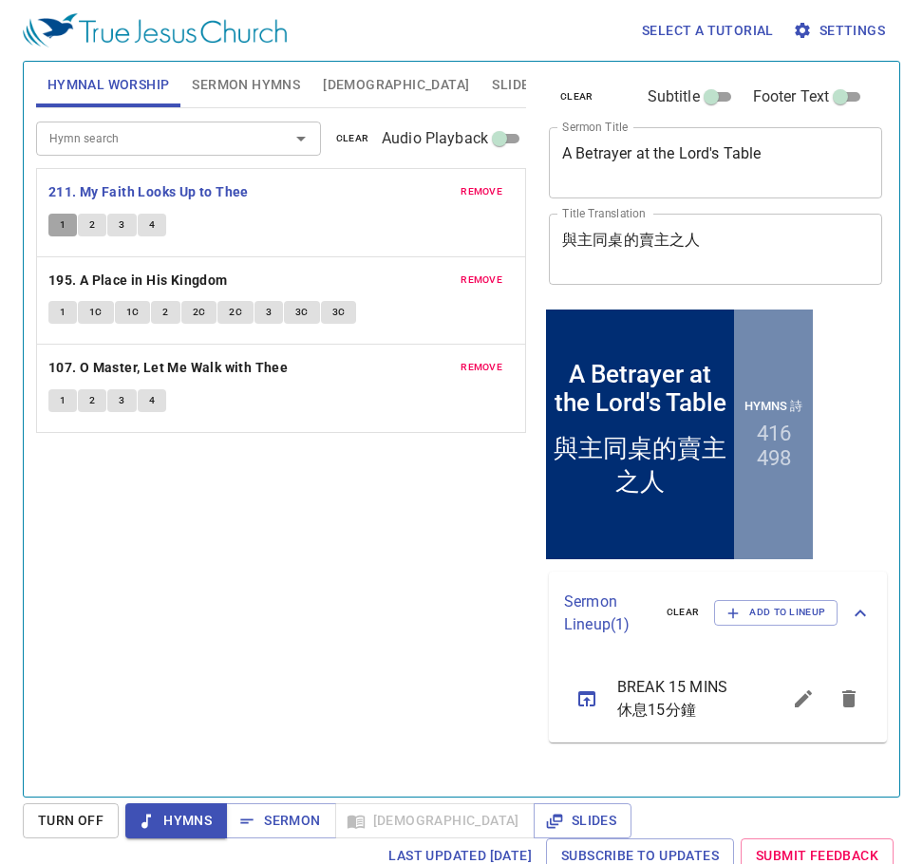
click at [62, 228] on span "1" at bounding box center [63, 225] width 6 height 17
click at [87, 226] on button "2" at bounding box center [92, 225] width 28 height 23
click at [123, 228] on span "3" at bounding box center [122, 225] width 6 height 17
click at [151, 221] on span "4" at bounding box center [152, 225] width 6 height 17
click at [120, 279] on b "195. A Place in His Kingdom" at bounding box center [138, 281] width 180 height 24
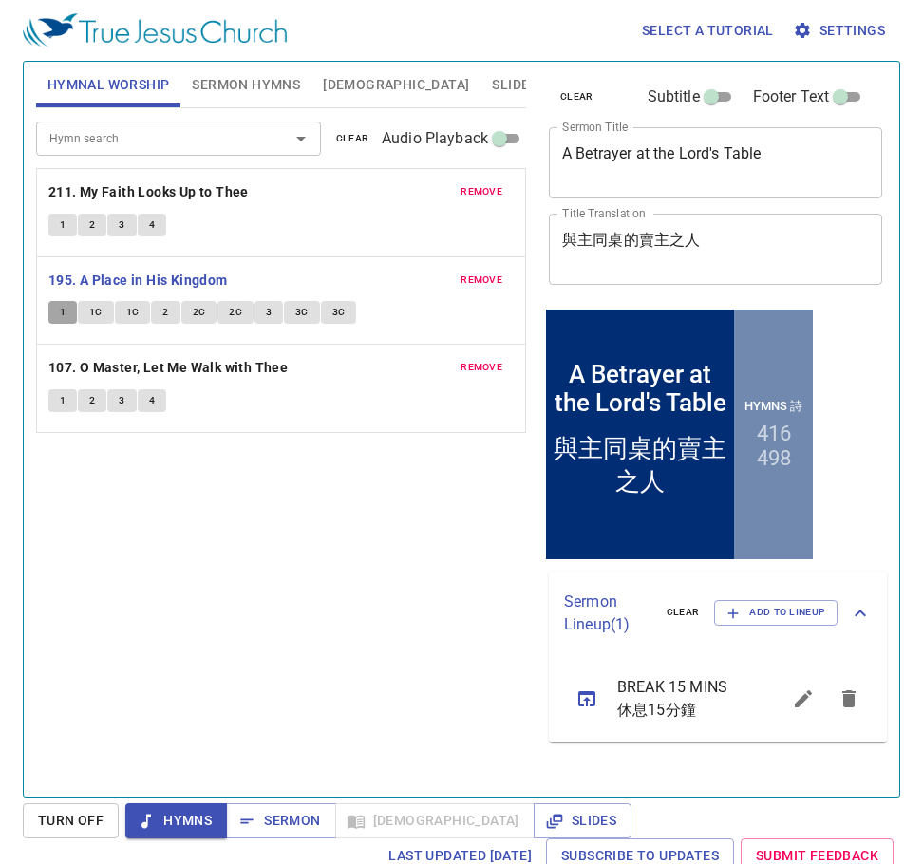
click at [66, 313] on span "1" at bounding box center [63, 312] width 6 height 17
click at [100, 313] on span "1C" at bounding box center [95, 312] width 13 height 17
click at [127, 314] on span "1C" at bounding box center [132, 312] width 13 height 17
click at [166, 312] on span "2" at bounding box center [165, 312] width 6 height 17
click at [202, 310] on button "2C" at bounding box center [199, 312] width 36 height 23
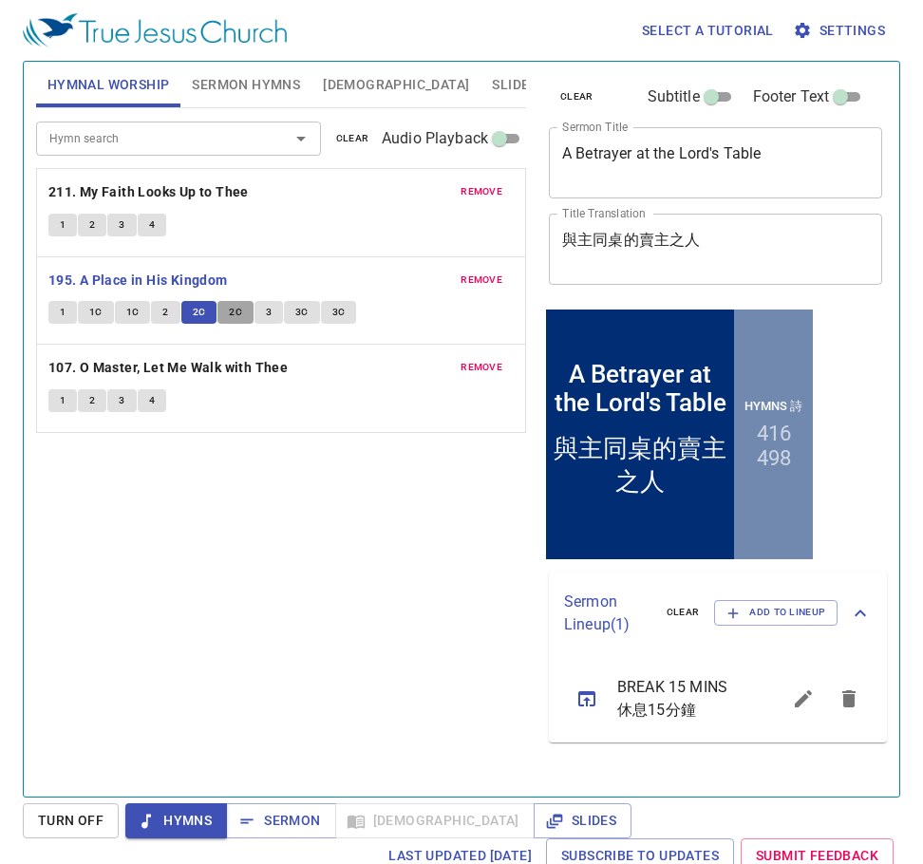
click at [238, 314] on span "2C" at bounding box center [235, 312] width 13 height 17
click at [269, 313] on span "3" at bounding box center [269, 312] width 6 height 17
click at [169, 359] on b "107. O Master, Let Me Walk with Thee" at bounding box center [167, 368] width 239 height 24
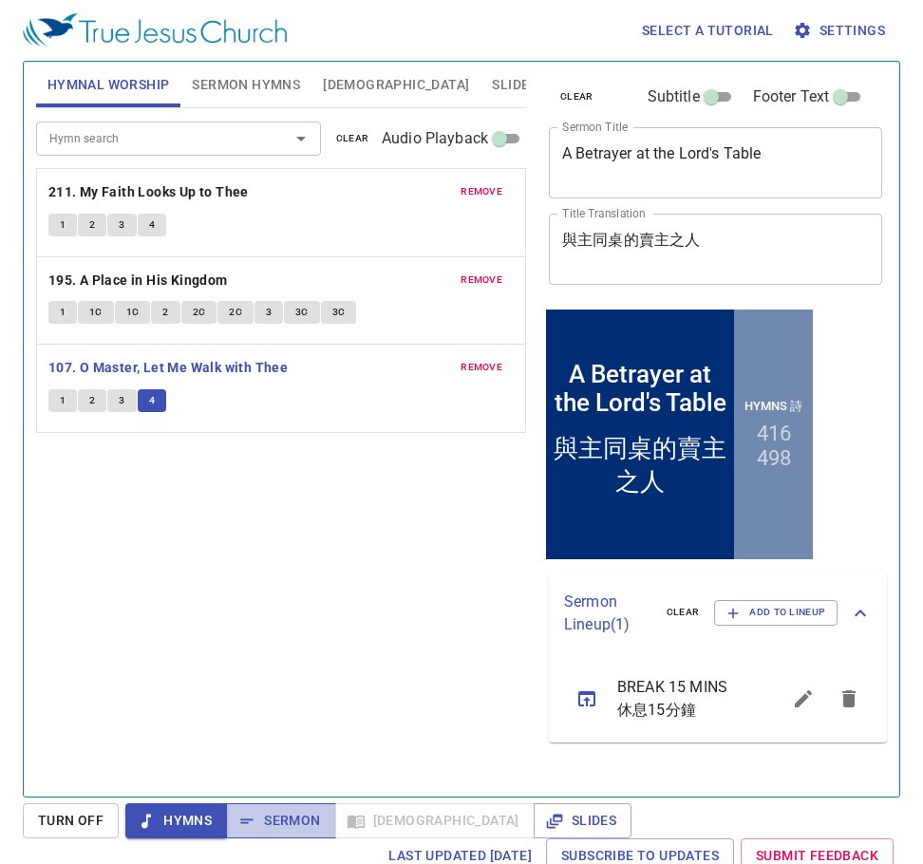
click at [273, 828] on span "Sermon" at bounding box center [280, 821] width 79 height 24
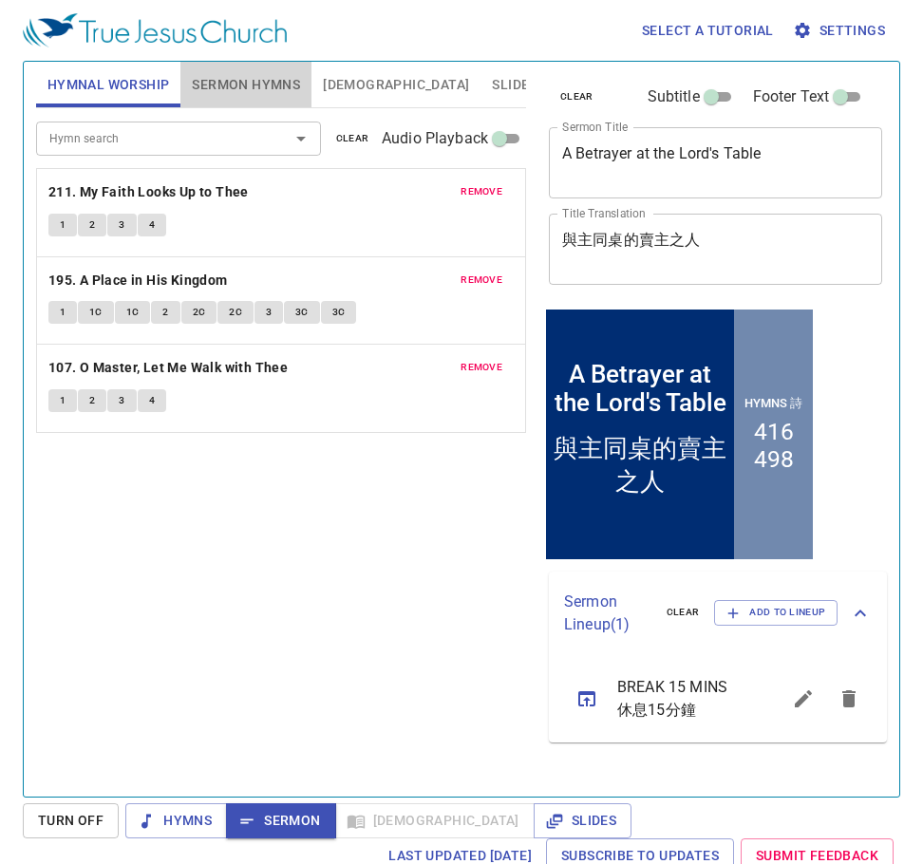
click at [277, 90] on span "Sermon Hymns" at bounding box center [246, 85] width 108 height 24
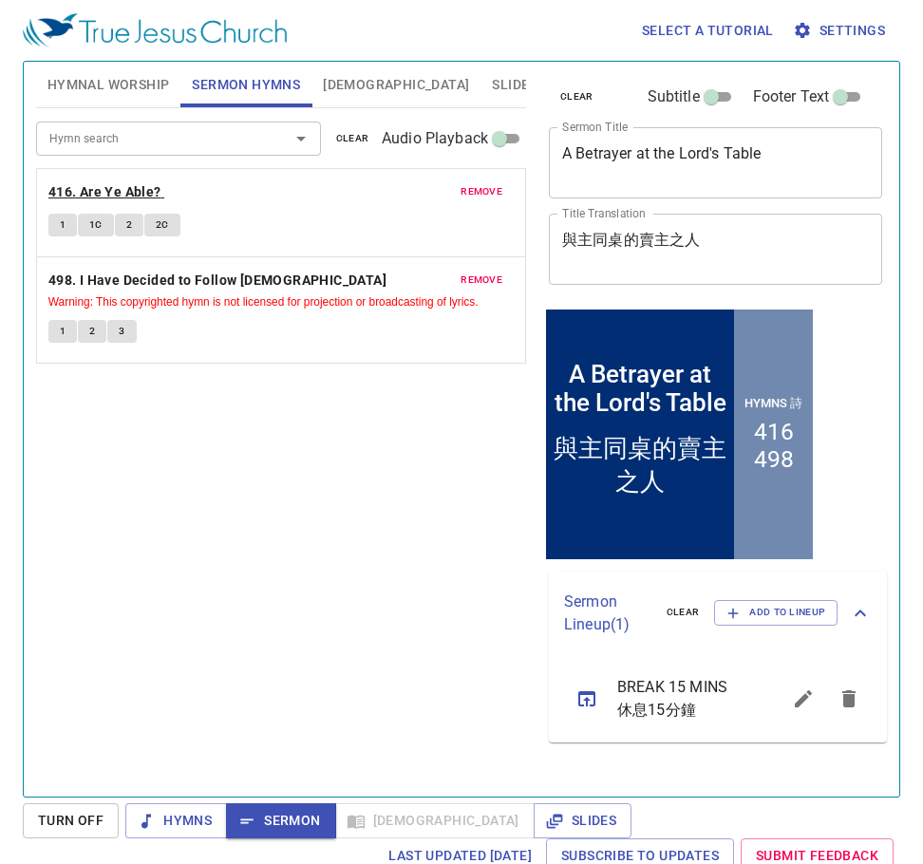
click at [151, 194] on b "416. Are Ye Able?" at bounding box center [104, 192] width 113 height 24
click at [62, 227] on span "1" at bounding box center [63, 225] width 6 height 17
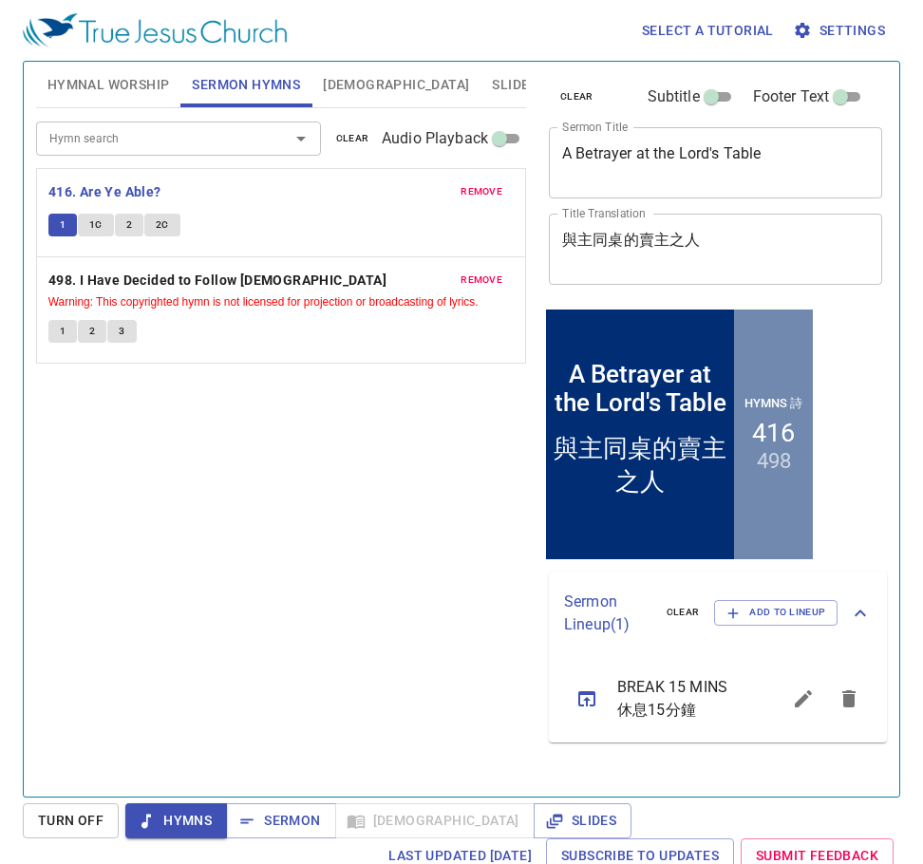
click at [93, 225] on span "1C" at bounding box center [95, 225] width 13 height 17
click at [127, 226] on span "2" at bounding box center [129, 225] width 6 height 17
click at [170, 223] on button "2C" at bounding box center [162, 225] width 36 height 23
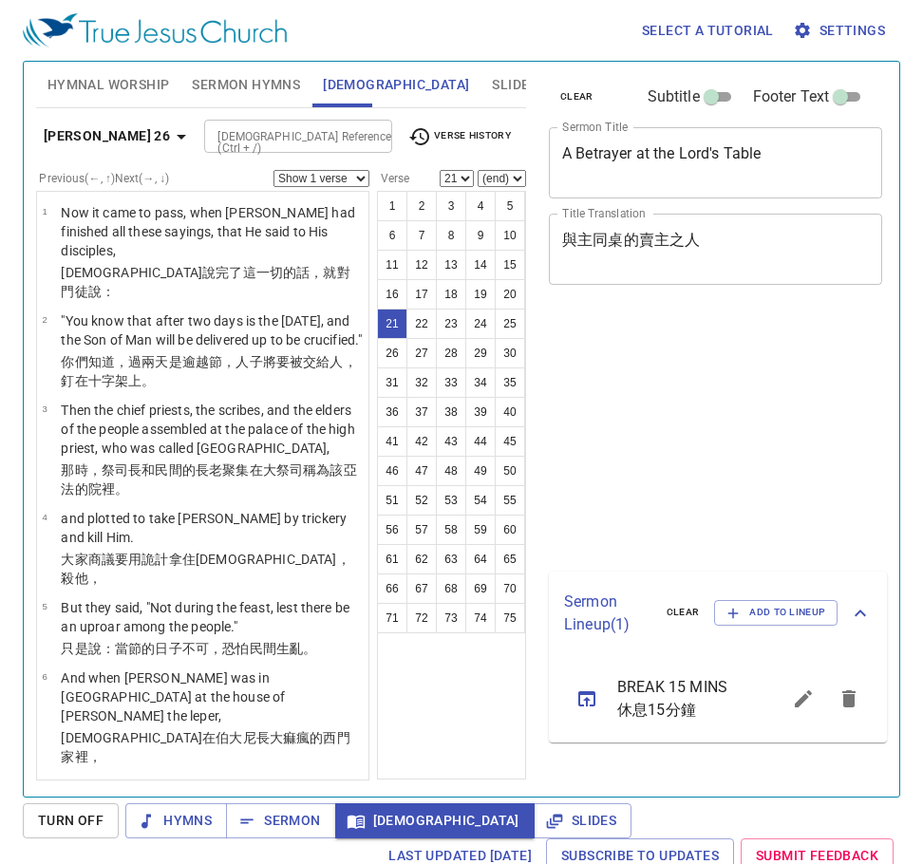
select select "21"
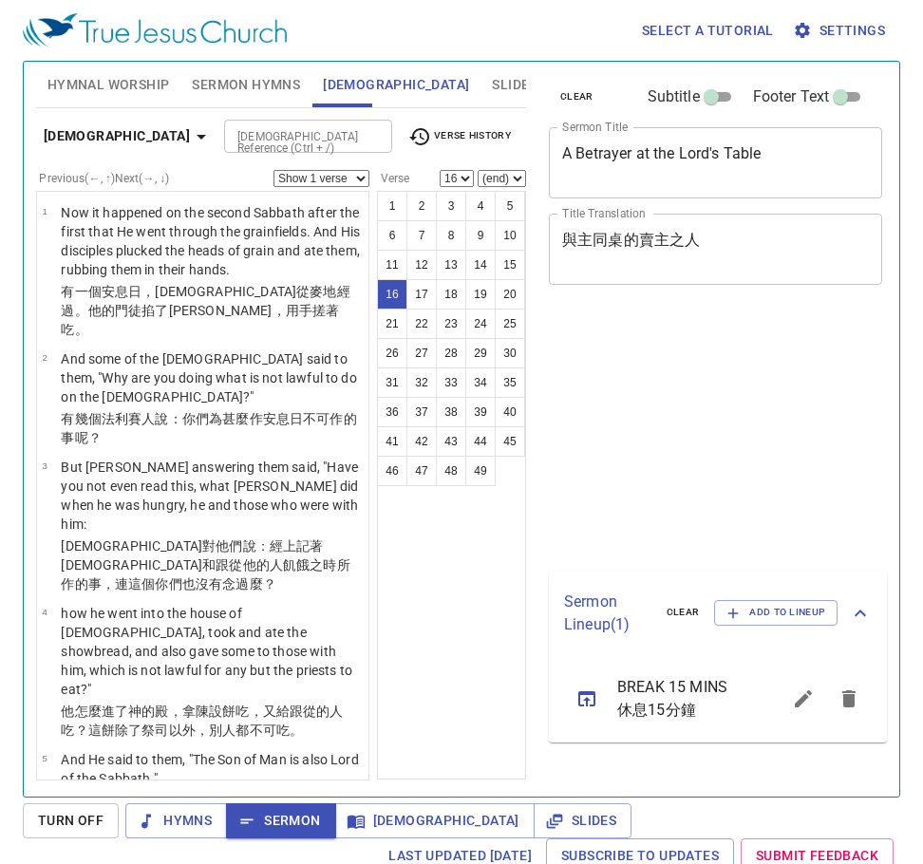
select select "16"
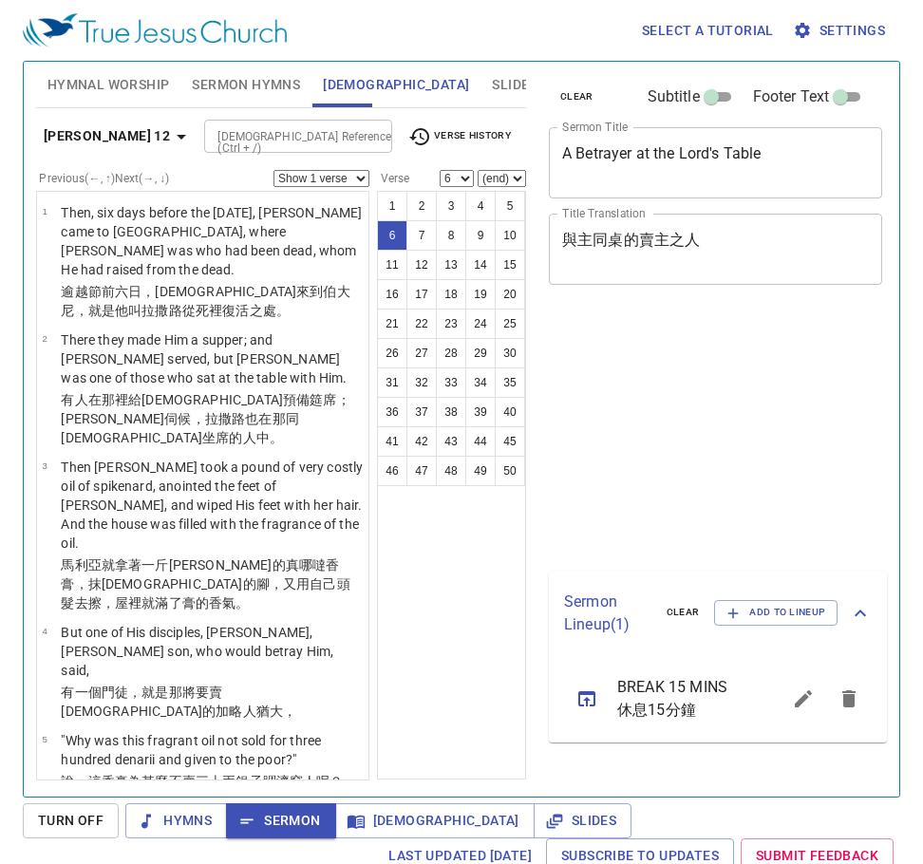
select select "6"
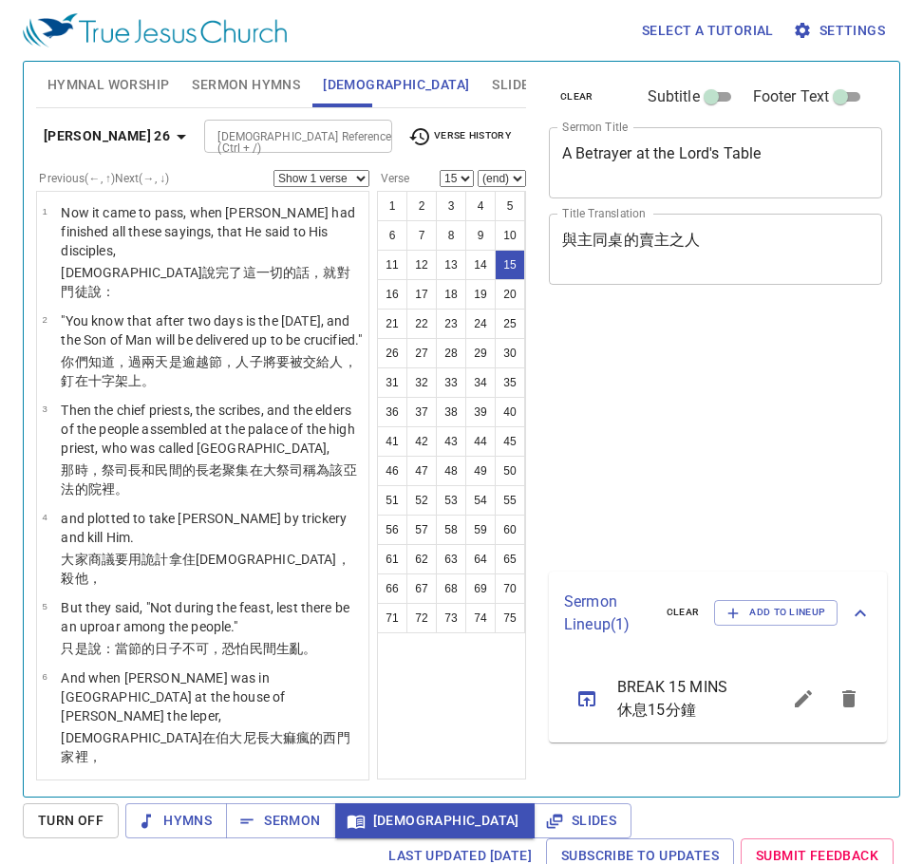
select select "15"
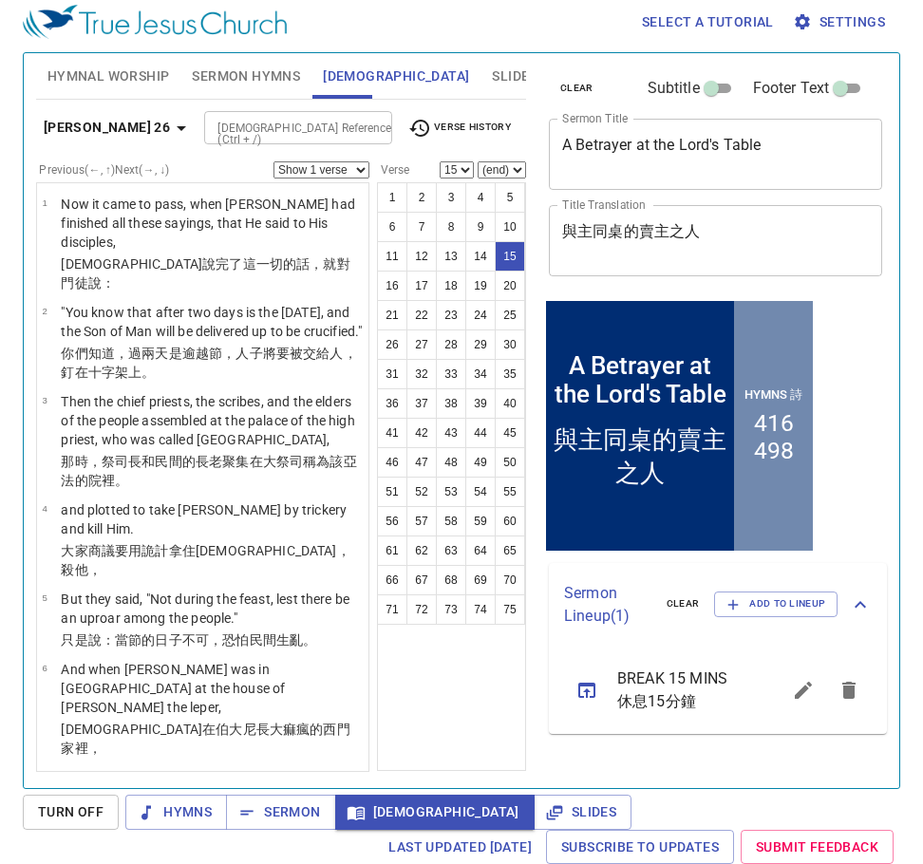
scroll to position [863, 0]
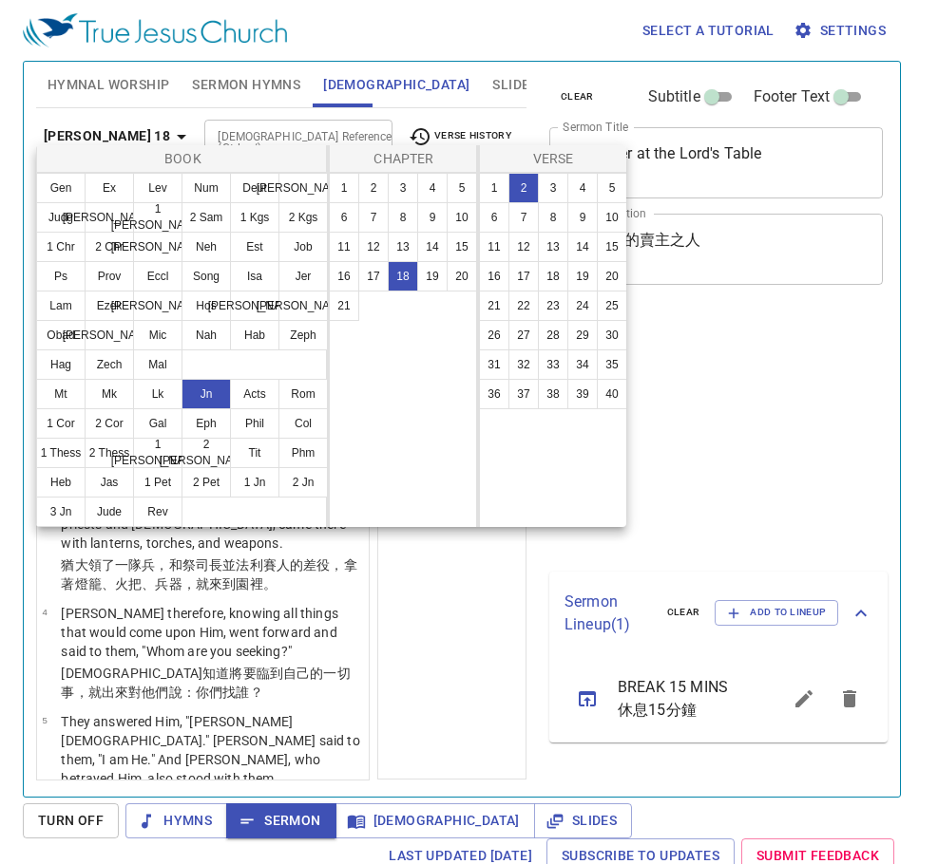
select select "2"
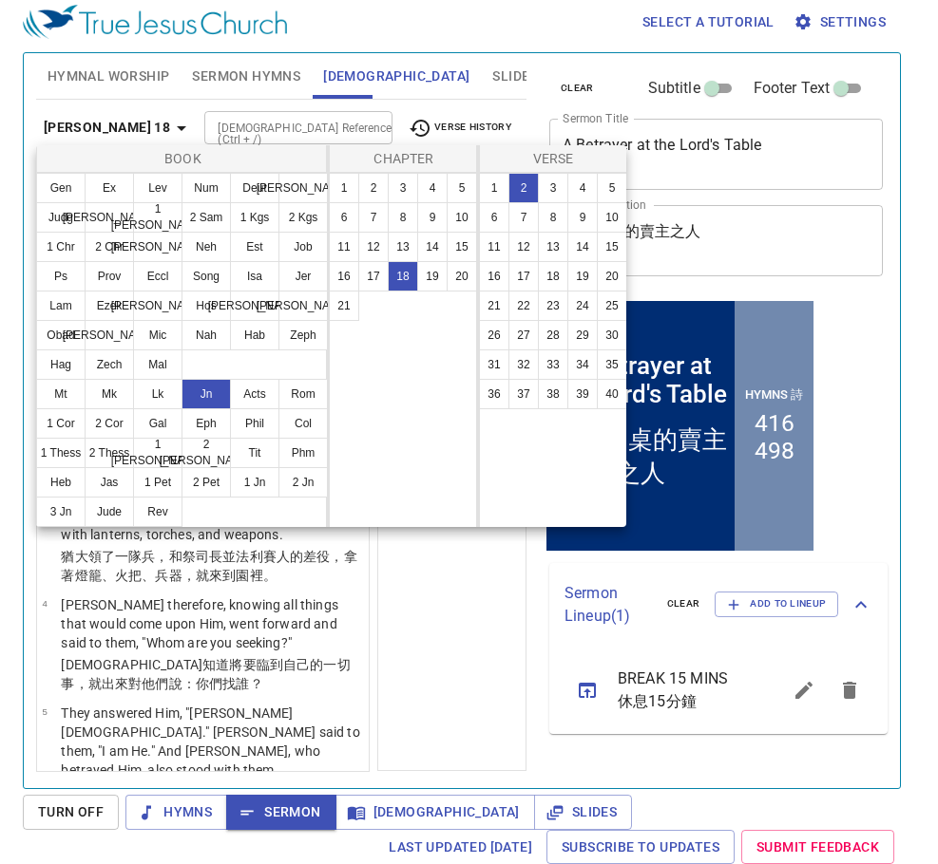
scroll to position [9, 0]
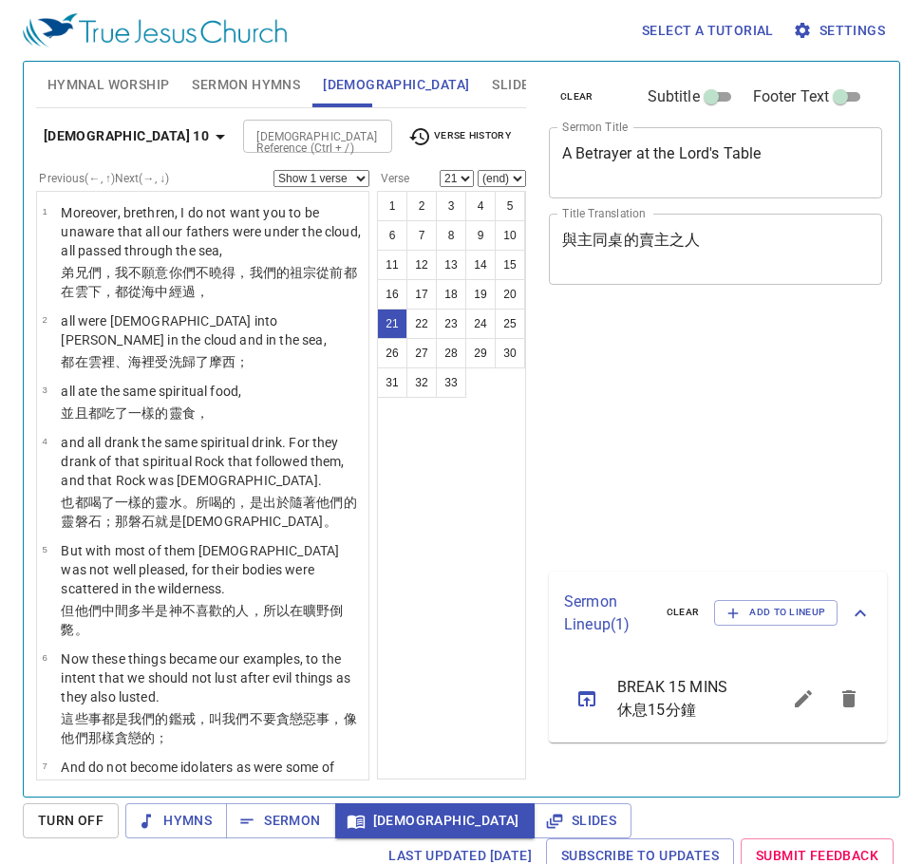
select select "21"
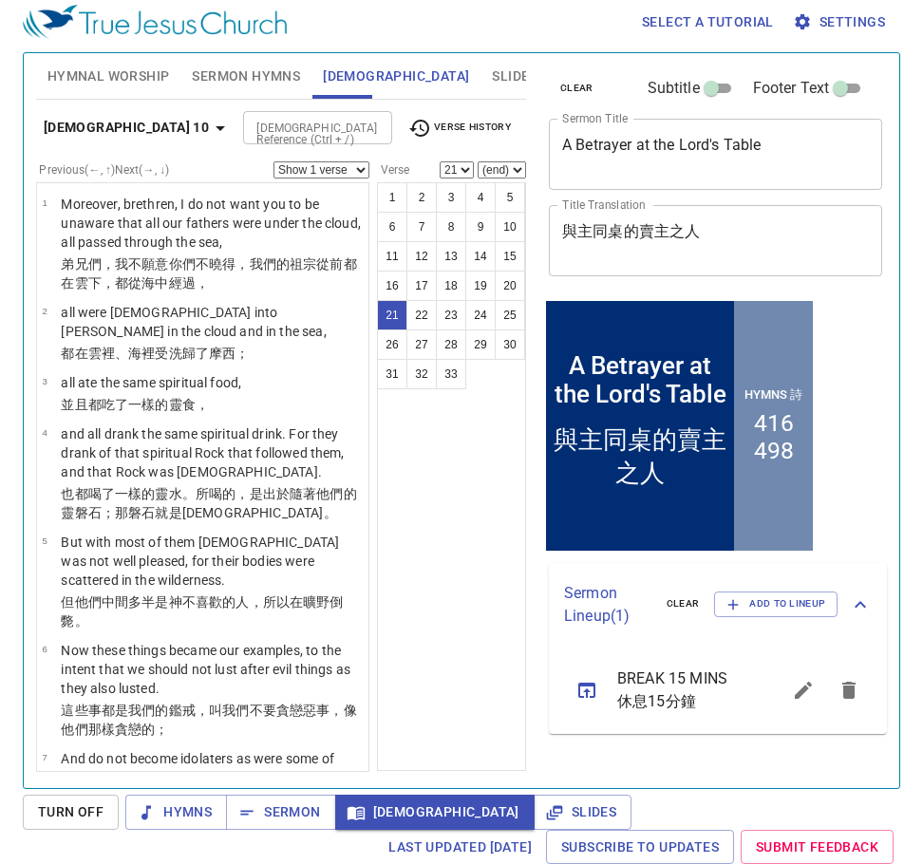
scroll to position [1801, 0]
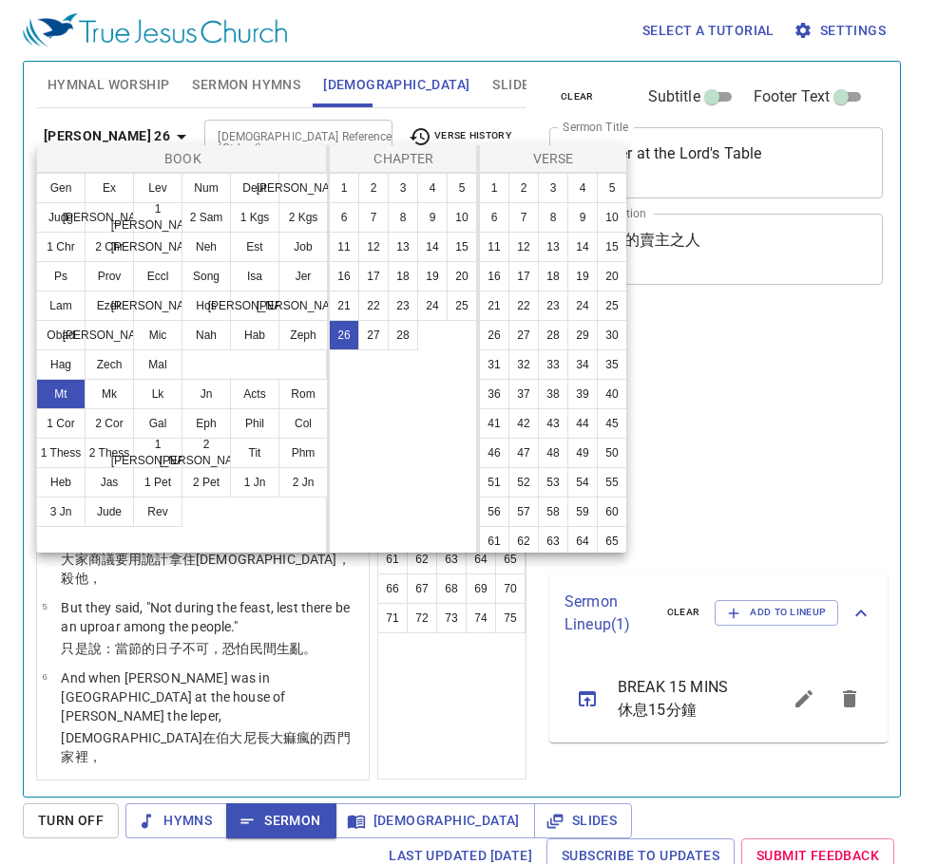
select select "21"
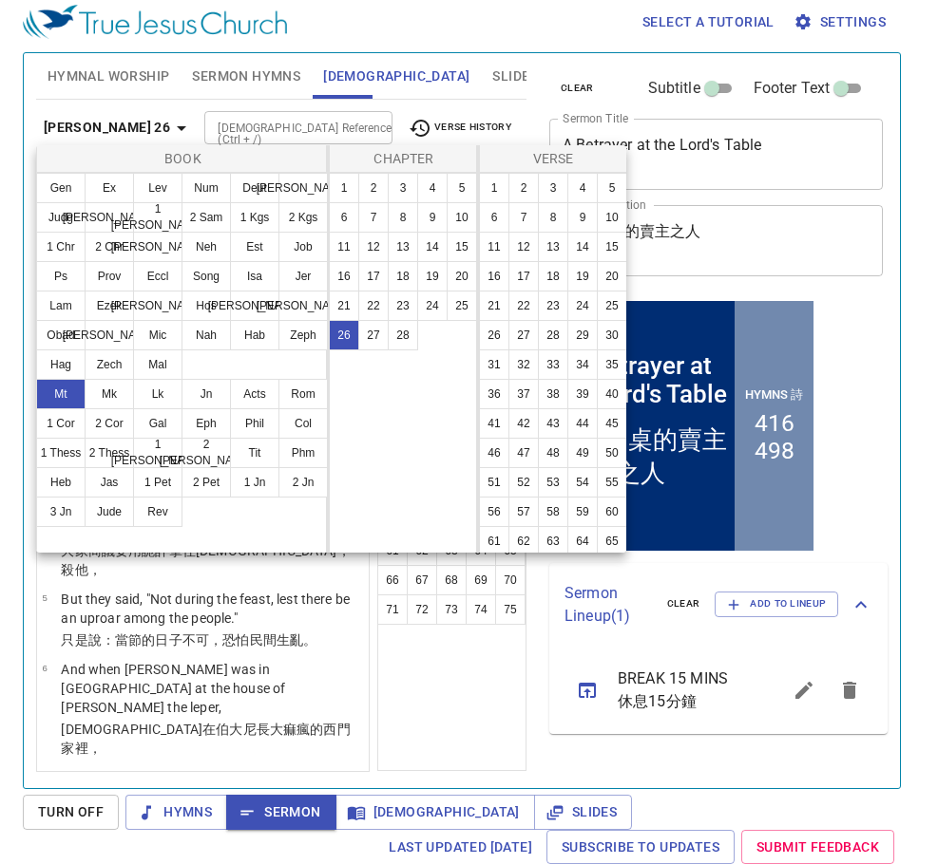
scroll to position [9, 0]
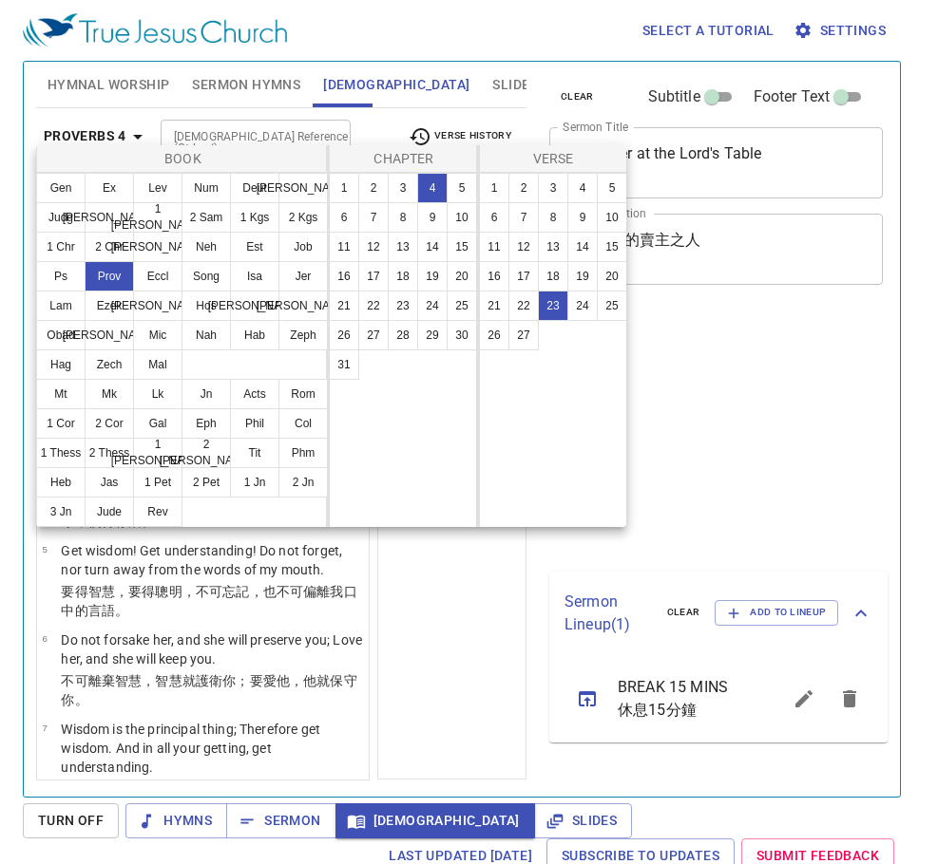
select select "23"
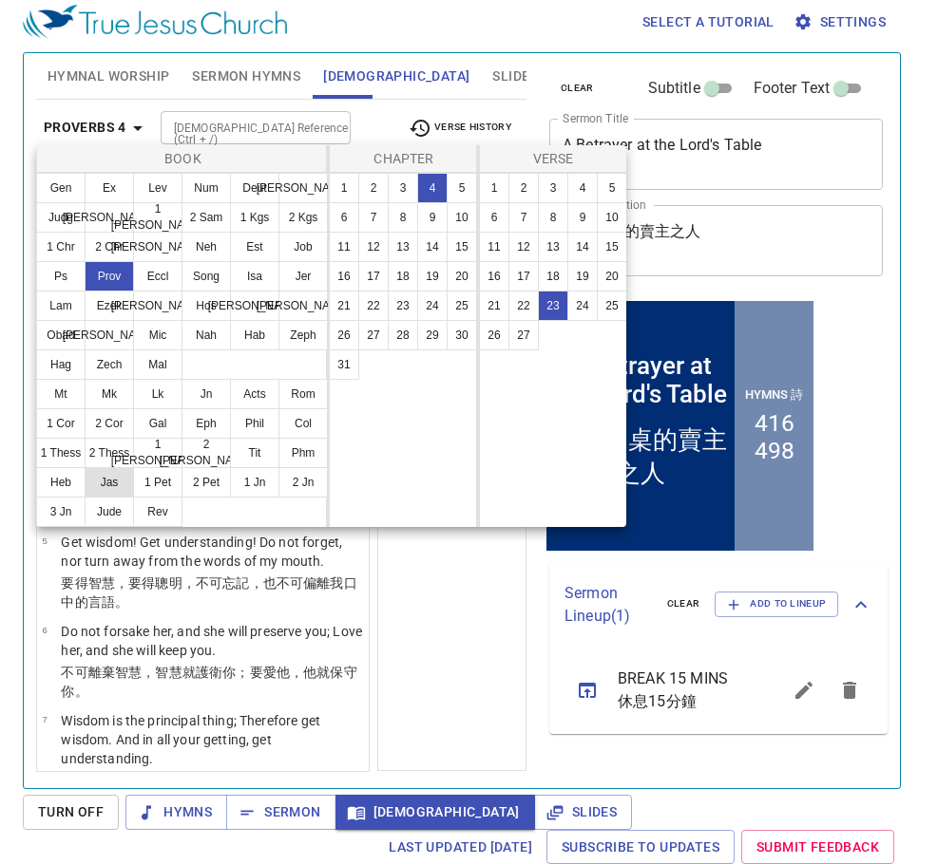
scroll to position [1590, 0]
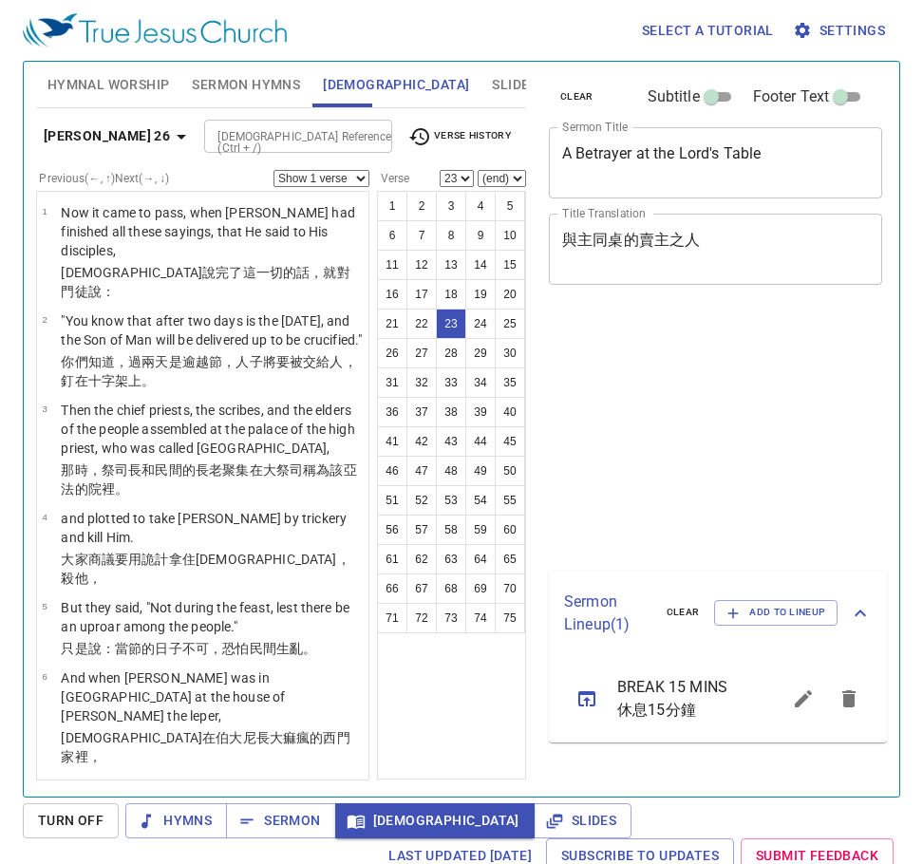
select select "23"
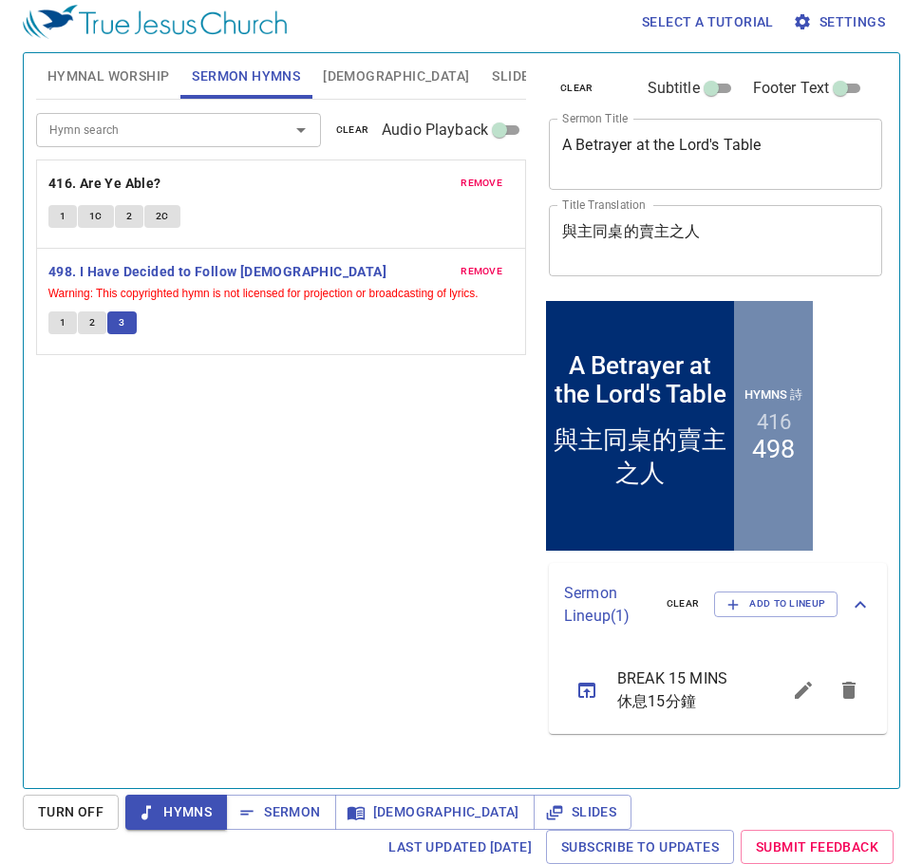
scroll to position [9, 0]
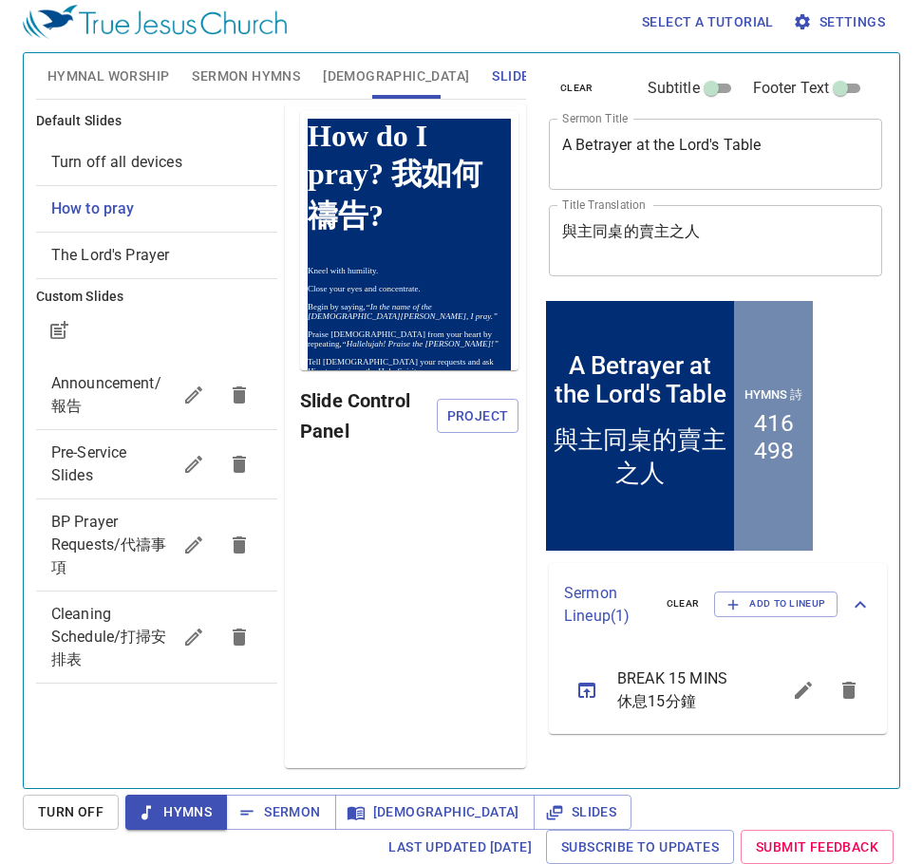
scroll to position [9, 0]
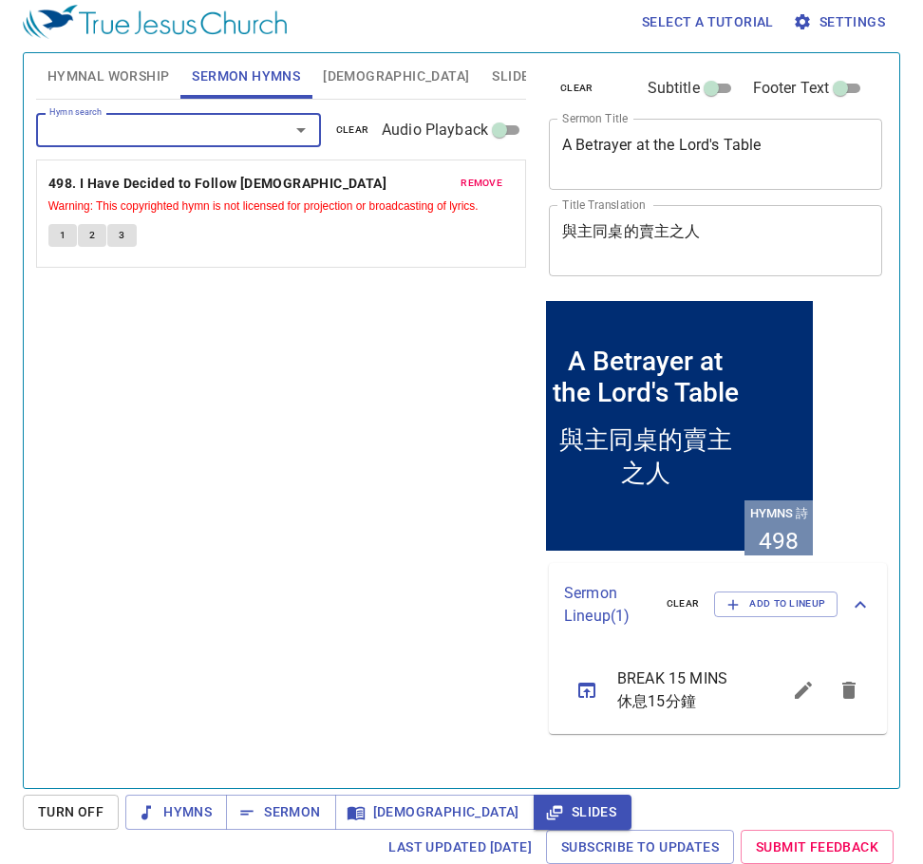
scroll to position [9, 0]
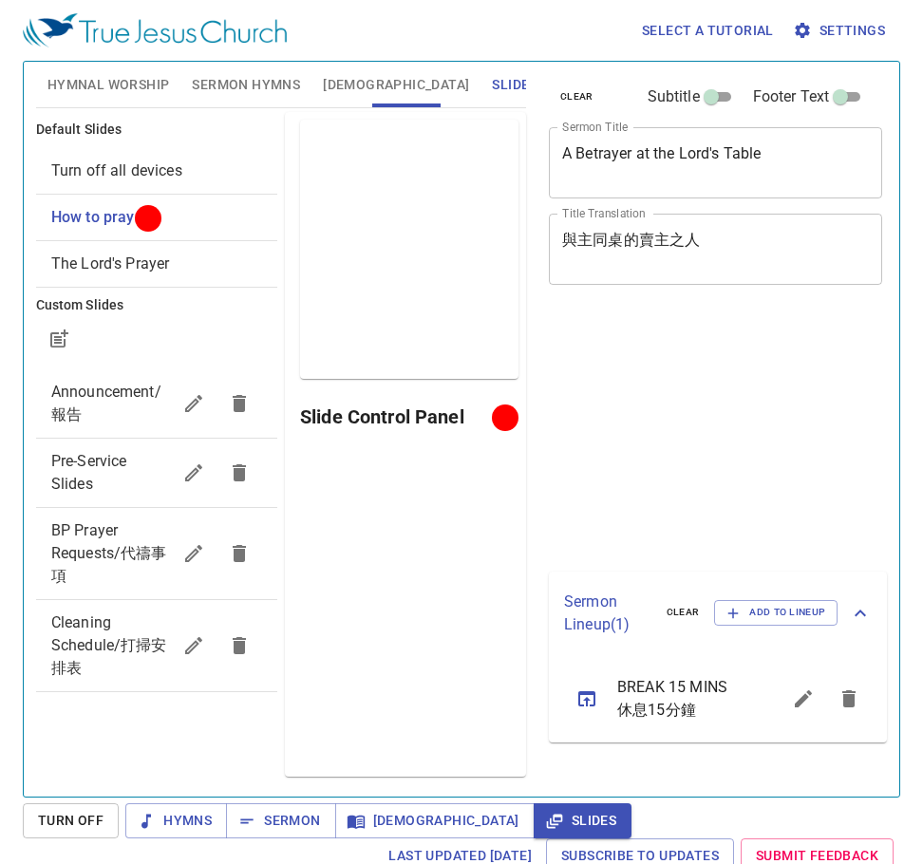
scroll to position [9, 0]
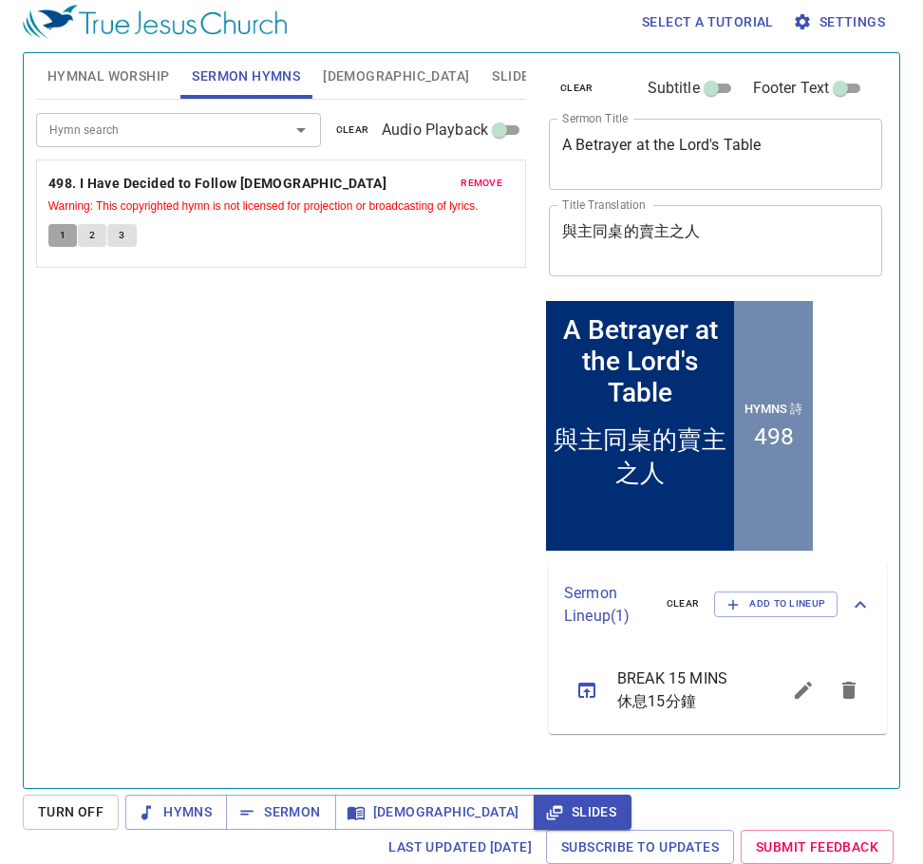
click at [60, 236] on span "1" at bounding box center [63, 235] width 6 height 17
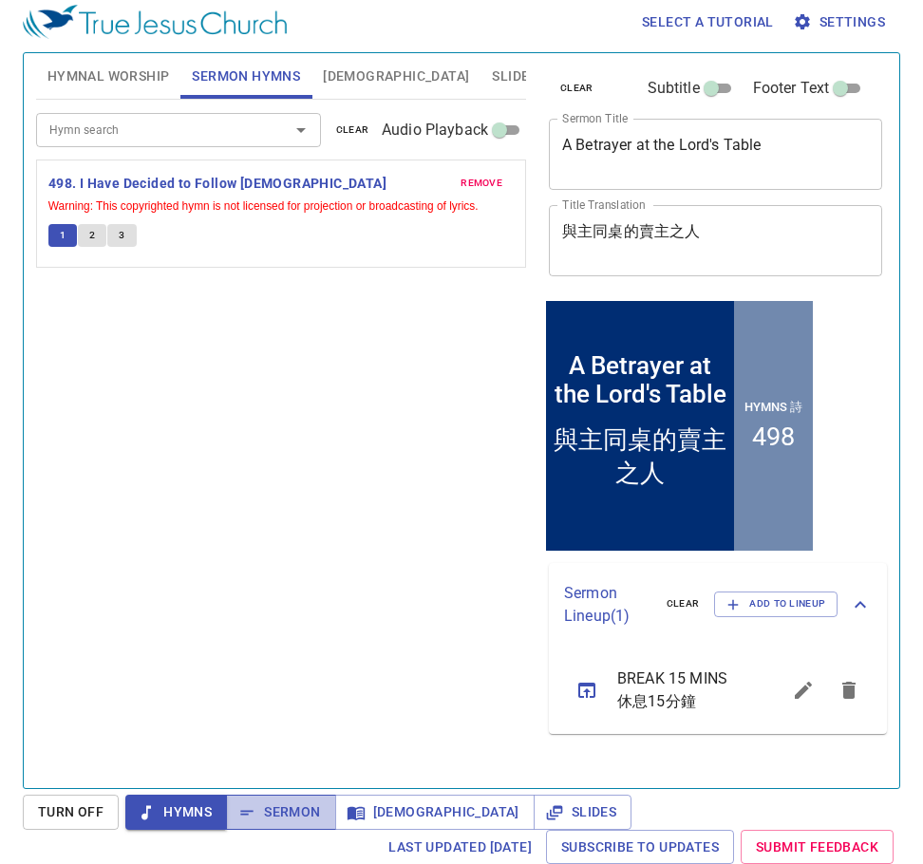
click at [258, 821] on span "Sermon" at bounding box center [280, 813] width 79 height 24
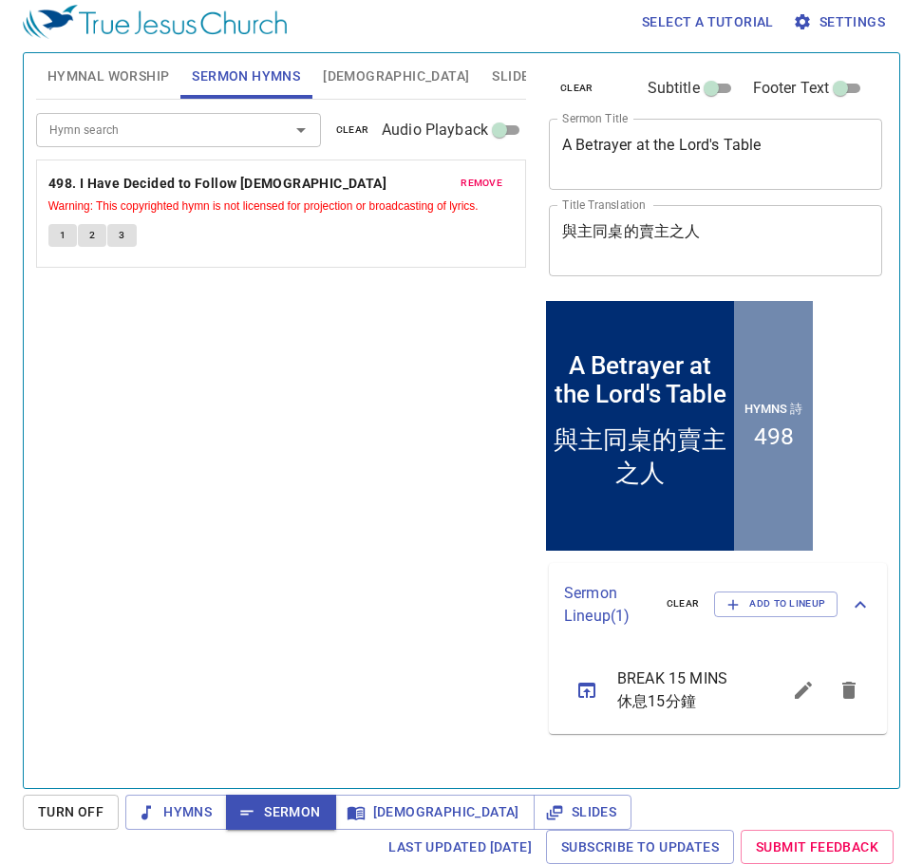
scroll to position [9, 0]
click at [492, 84] on span "Slides" at bounding box center [514, 77] width 45 height 24
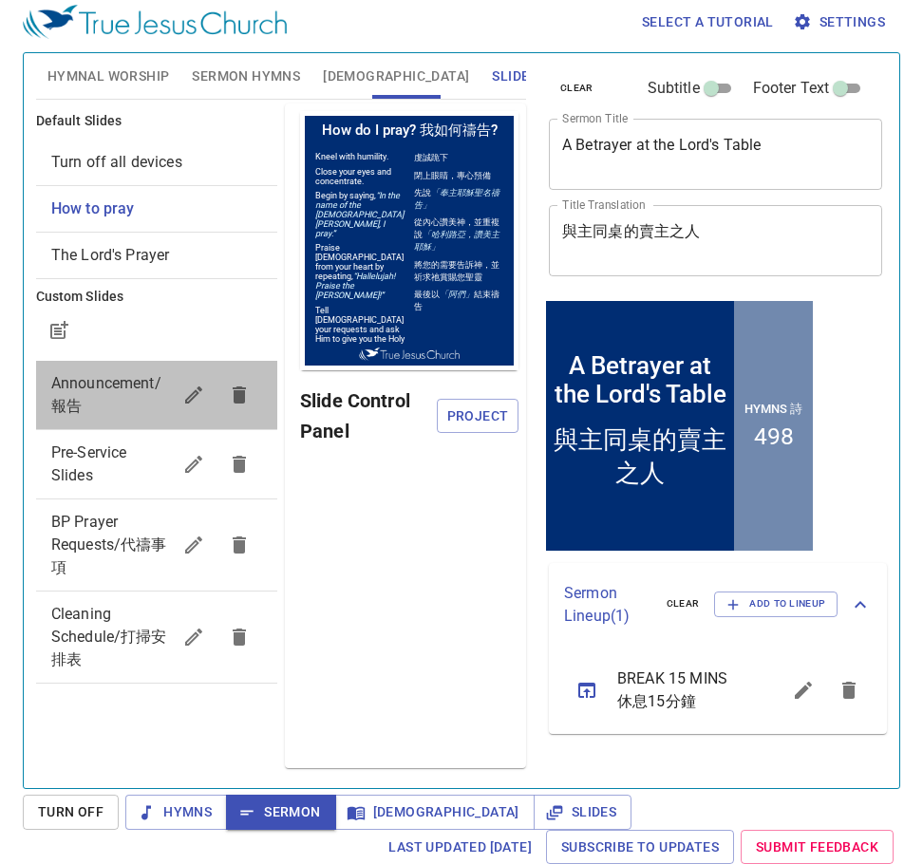
click at [99, 404] on span "Announcement/報告" at bounding box center [111, 395] width 120 height 46
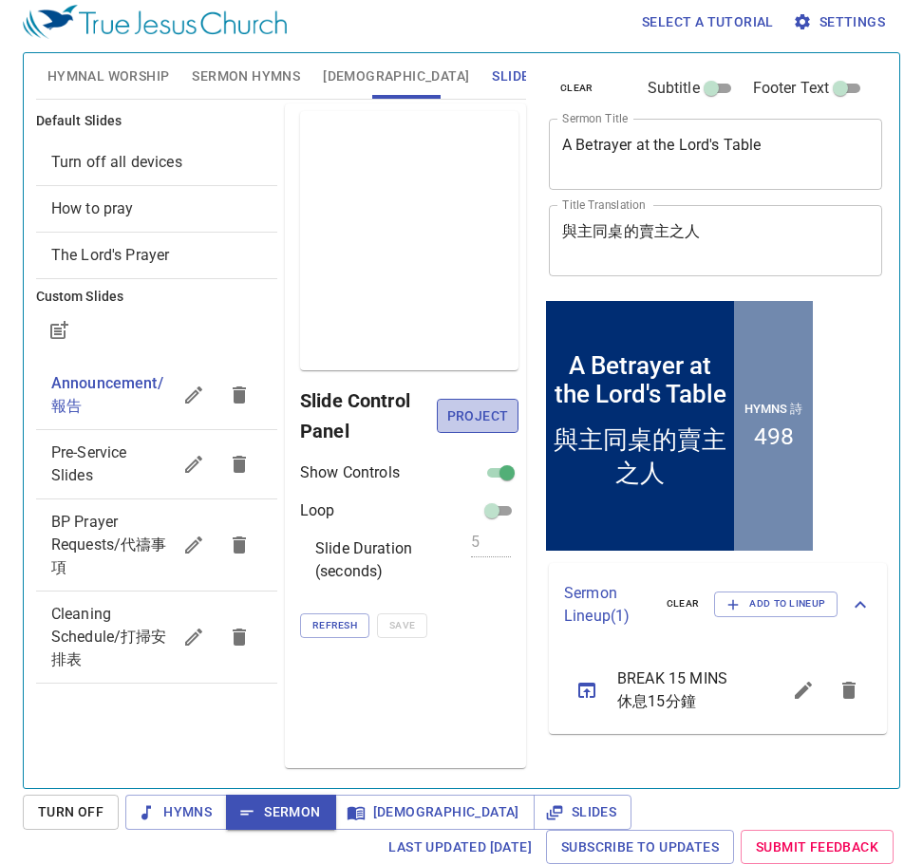
click at [492, 425] on span "Project" at bounding box center [477, 417] width 51 height 24
